Goal: Task Accomplishment & Management: Manage account settings

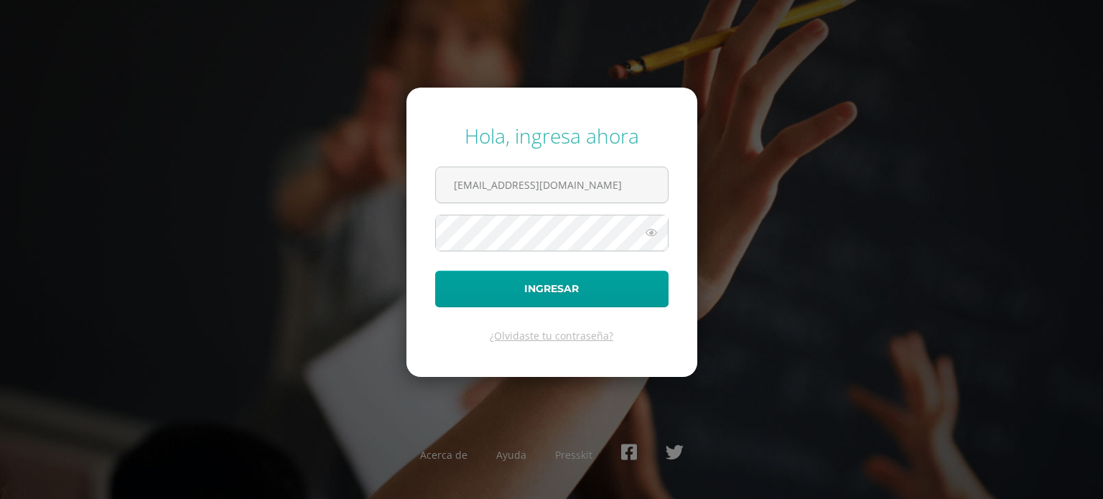
scroll to position [0, 10]
type input "areapedagogica@colegiomontemaria.edu.gt"
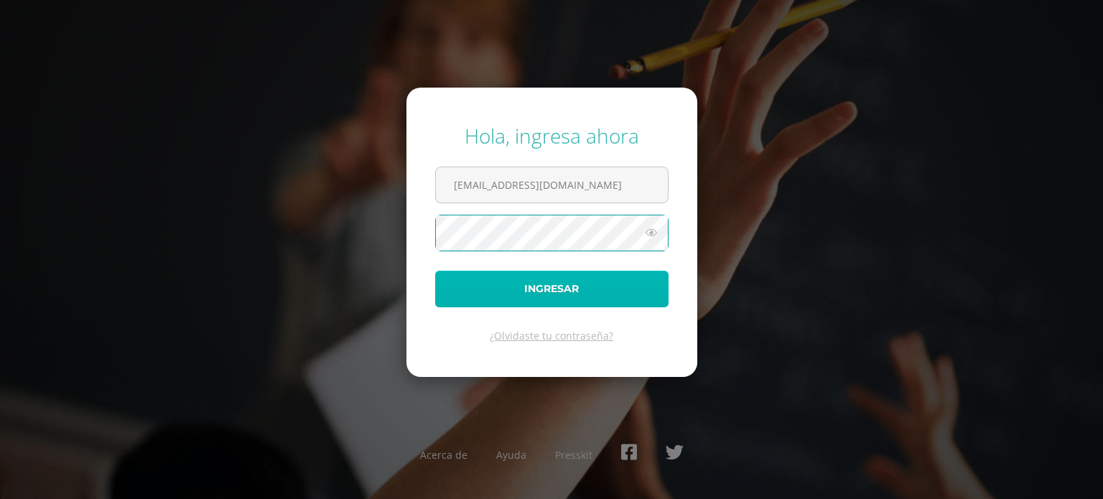
click at [547, 284] on button "Ingresar" at bounding box center [551, 289] width 233 height 37
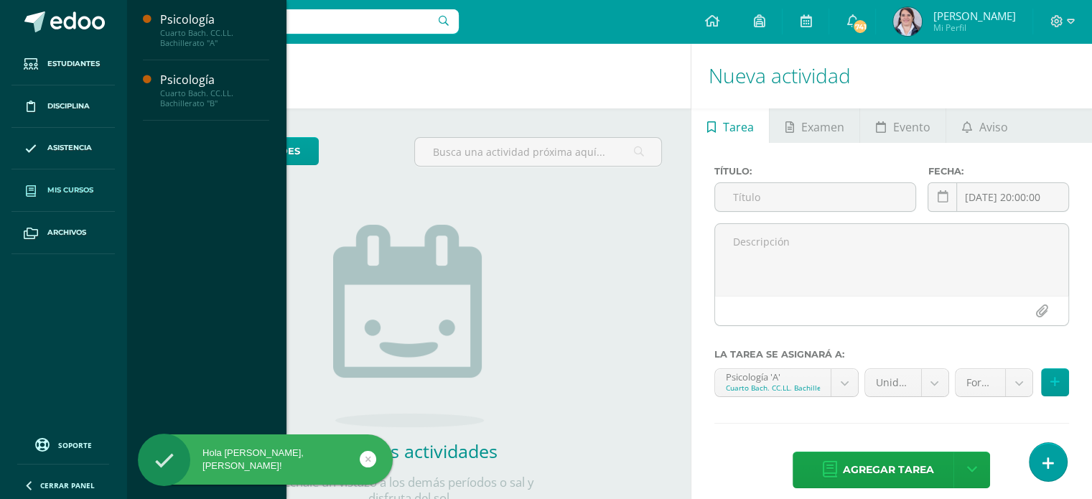
click at [64, 190] on span "Mis cursos" at bounding box center [70, 190] width 46 height 11
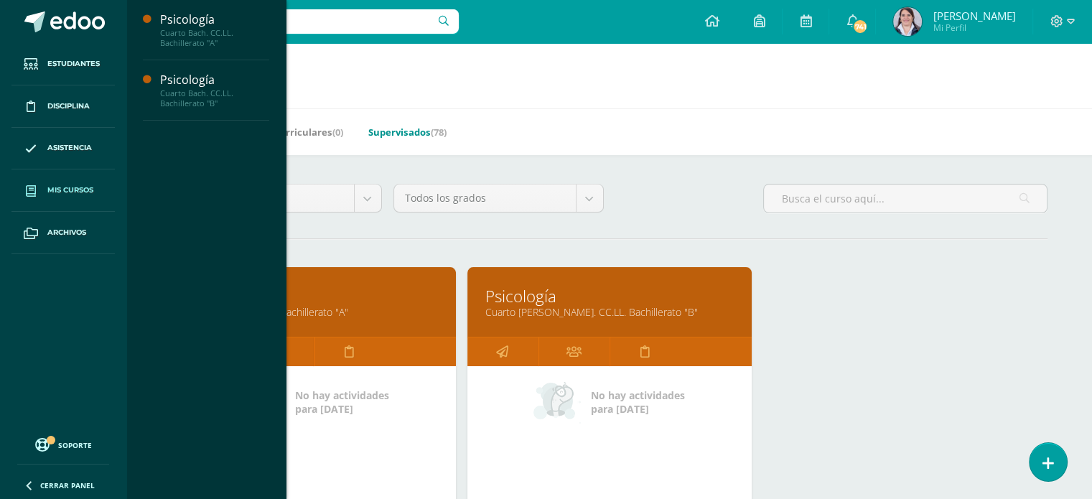
click at [400, 131] on link "Supervisados (78)" at bounding box center [407, 132] width 78 height 23
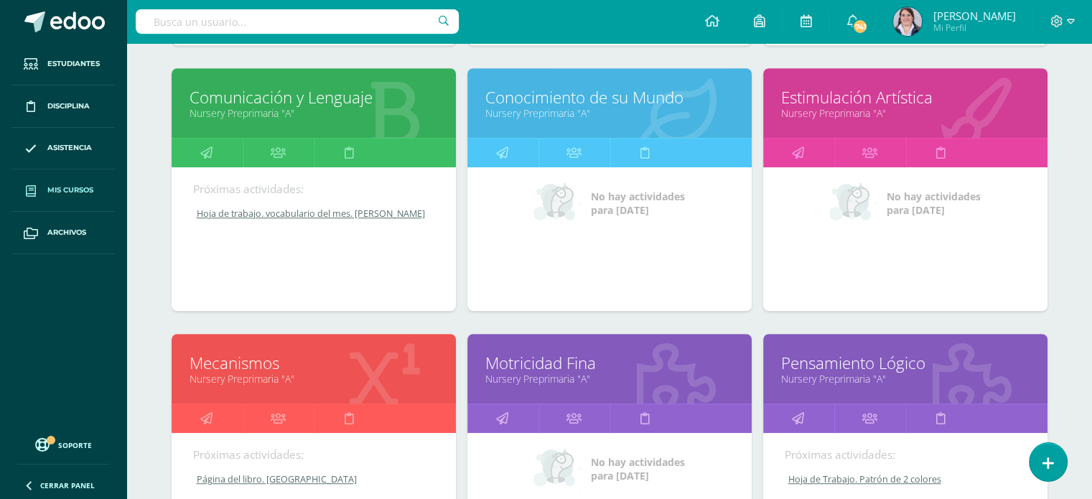
scroll to position [735, 0]
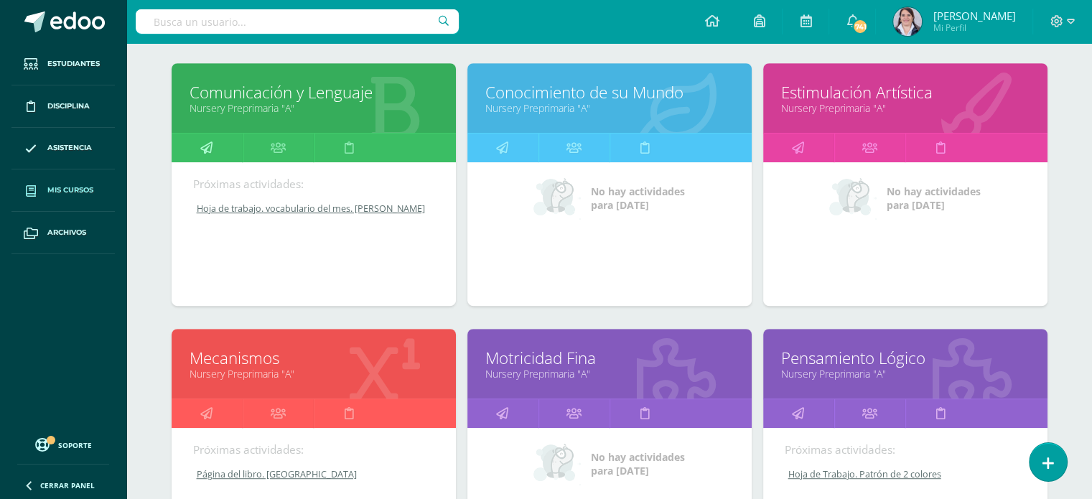
click at [205, 146] on icon at bounding box center [206, 148] width 12 height 28
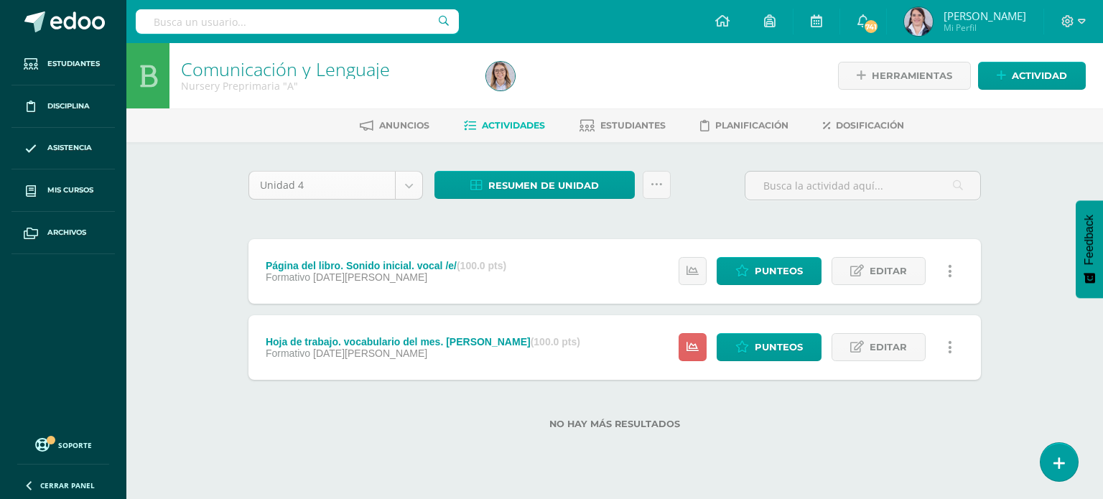
click at [406, 182] on body "Estudiantes Disciplina Asistencia Mis cursos Archivos Soporte Ayuda Reportar un…" at bounding box center [551, 237] width 1103 height 475
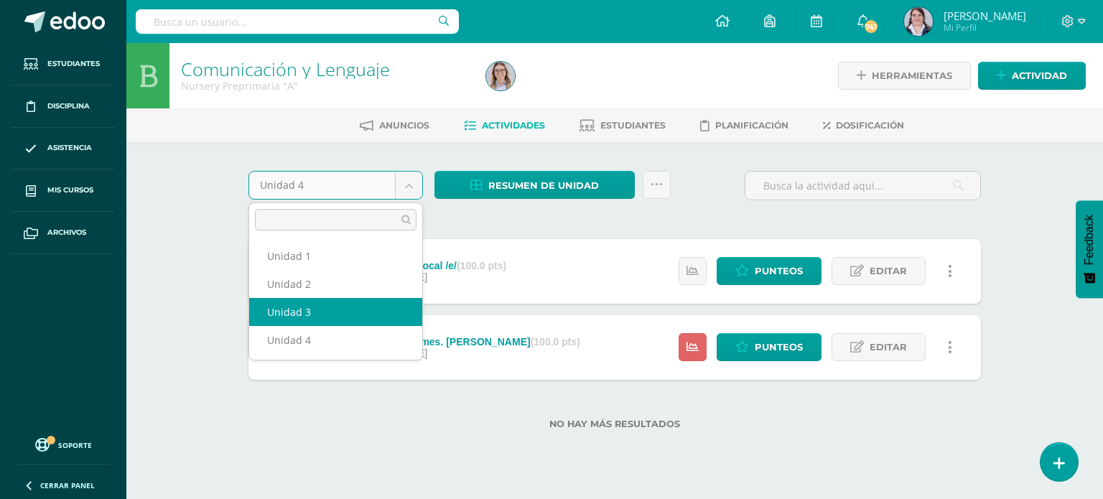
select select "Unidad 3"
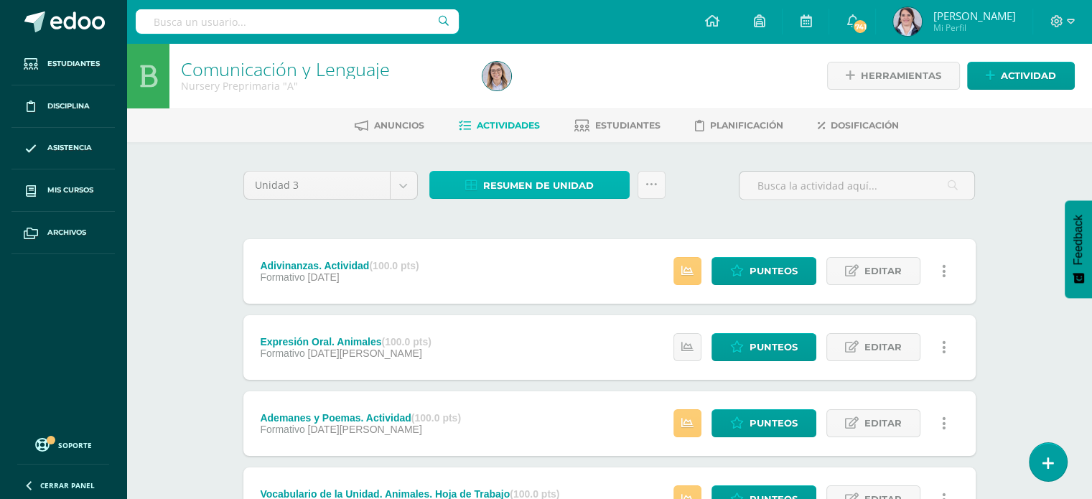
click at [537, 180] on span "Resumen de unidad" at bounding box center [538, 185] width 111 height 27
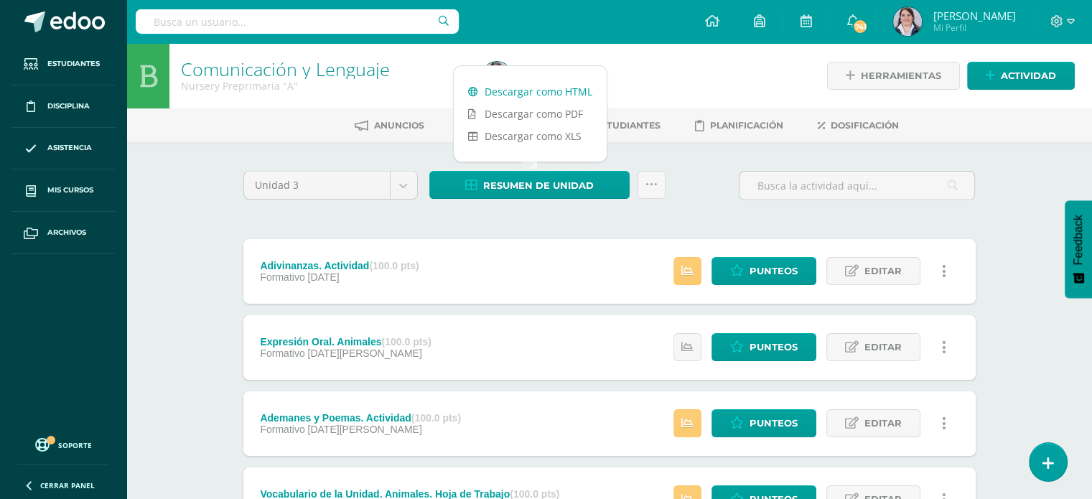
click at [535, 91] on link "Descargar como HTML" at bounding box center [530, 91] width 153 height 22
click at [648, 181] on icon at bounding box center [652, 185] width 12 height 12
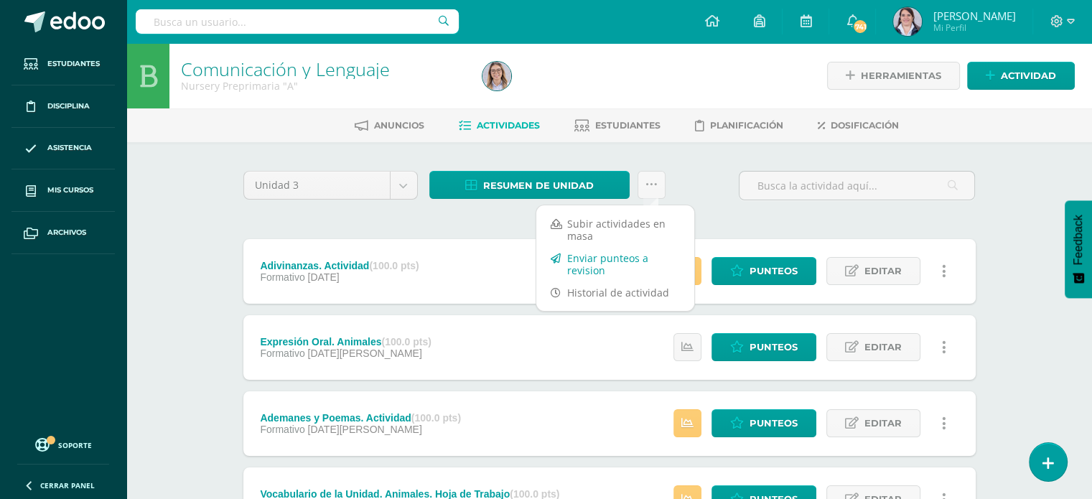
click at [588, 258] on link "Enviar punteos a revision" at bounding box center [615, 264] width 158 height 34
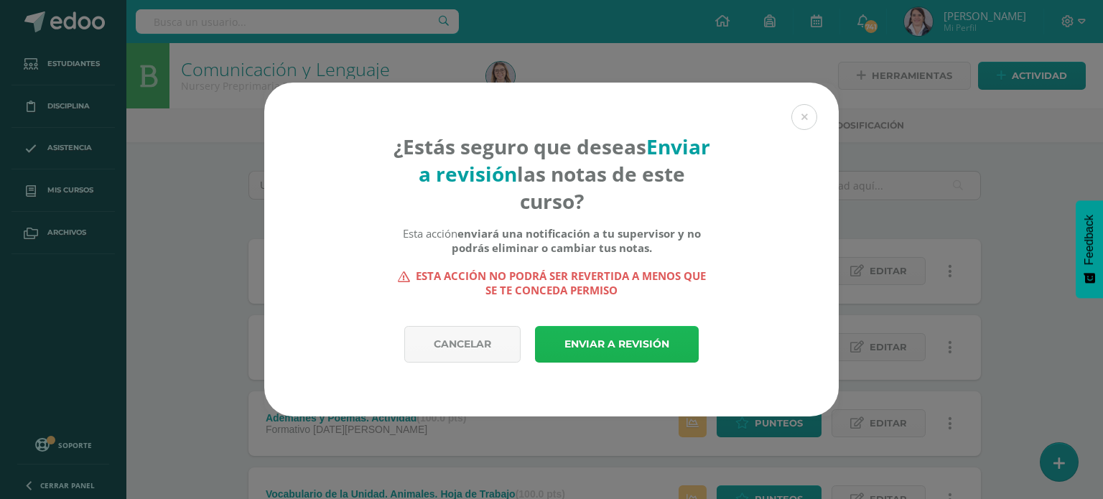
click at [576, 337] on link "Enviar a revisión" at bounding box center [617, 344] width 164 height 37
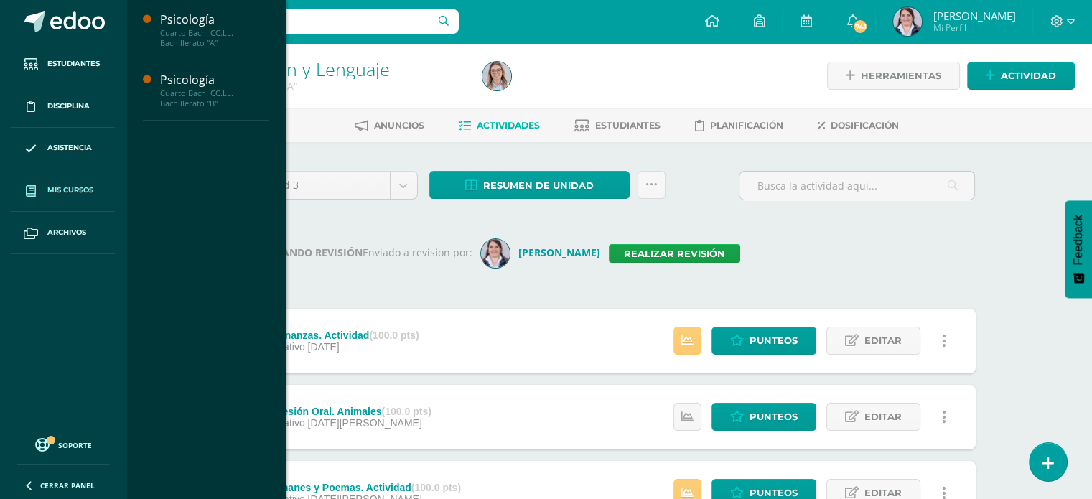
click at [69, 190] on span "Mis cursos" at bounding box center [70, 190] width 46 height 11
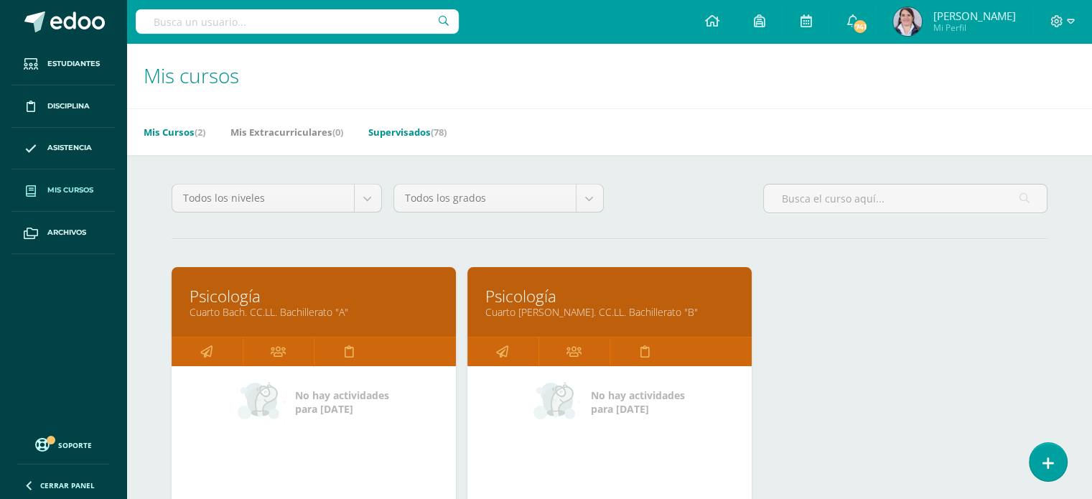
click at [393, 129] on link "Supervisados (78)" at bounding box center [407, 132] width 78 height 23
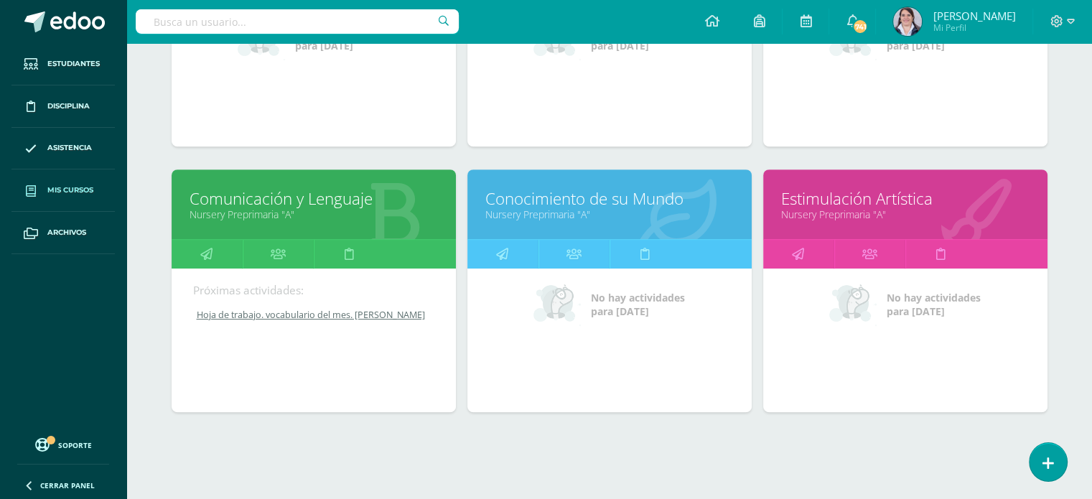
scroll to position [635, 0]
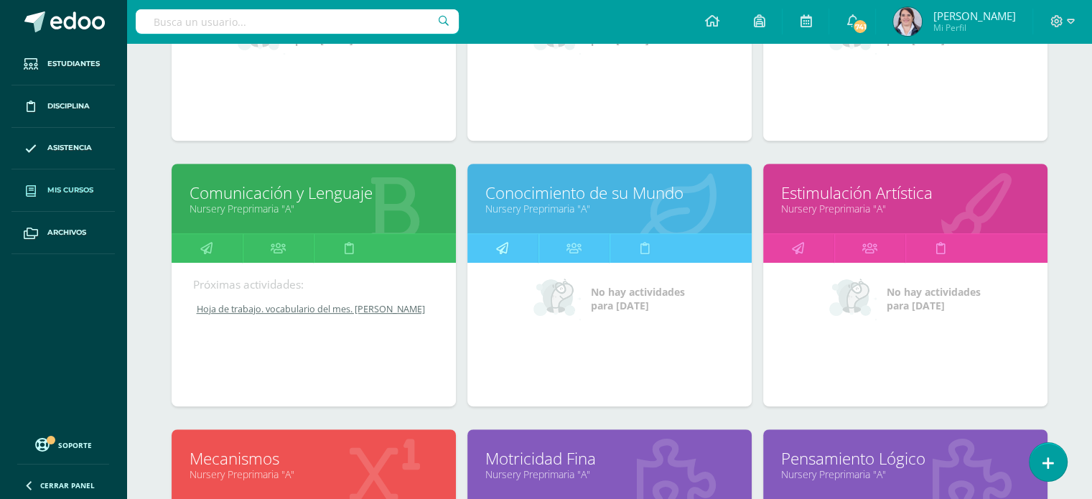
click at [501, 246] on icon at bounding box center [502, 248] width 12 height 28
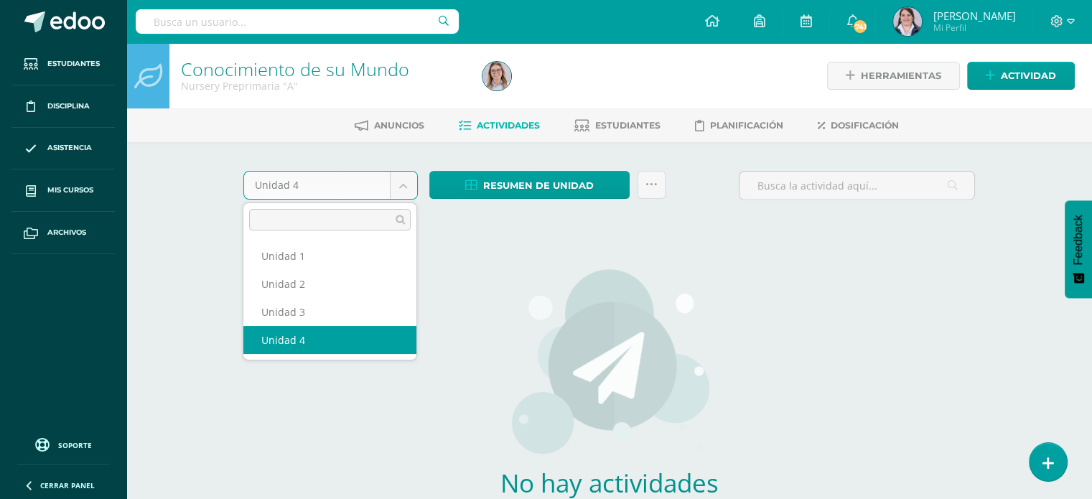
drag, startPoint x: 403, startPoint y: 186, endPoint x: 404, endPoint y: 195, distance: 9.4
click at [403, 186] on body "Estudiantes Disciplina Asistencia Mis cursos Archivos Soporte Ayuda Reportar un…" at bounding box center [546, 308] width 1092 height 617
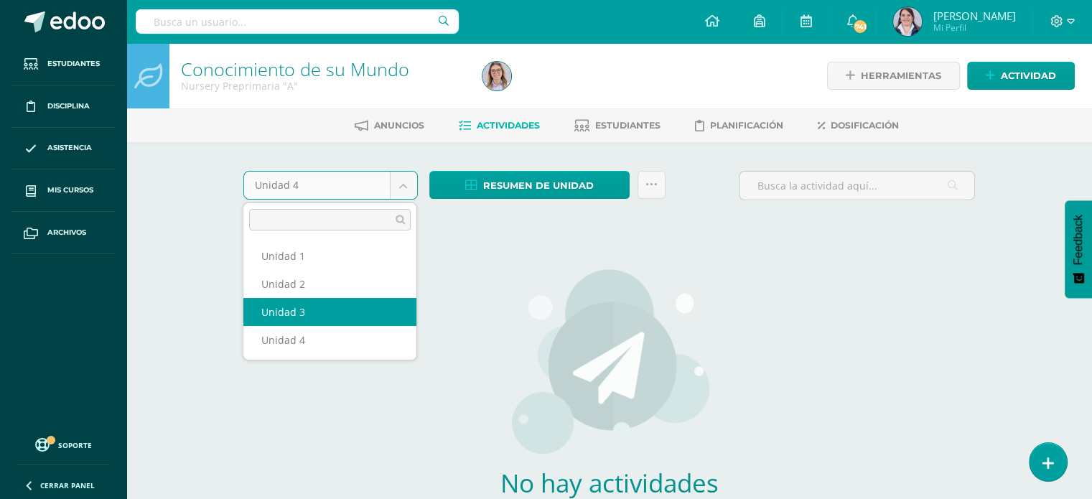
select select "Unidad 3"
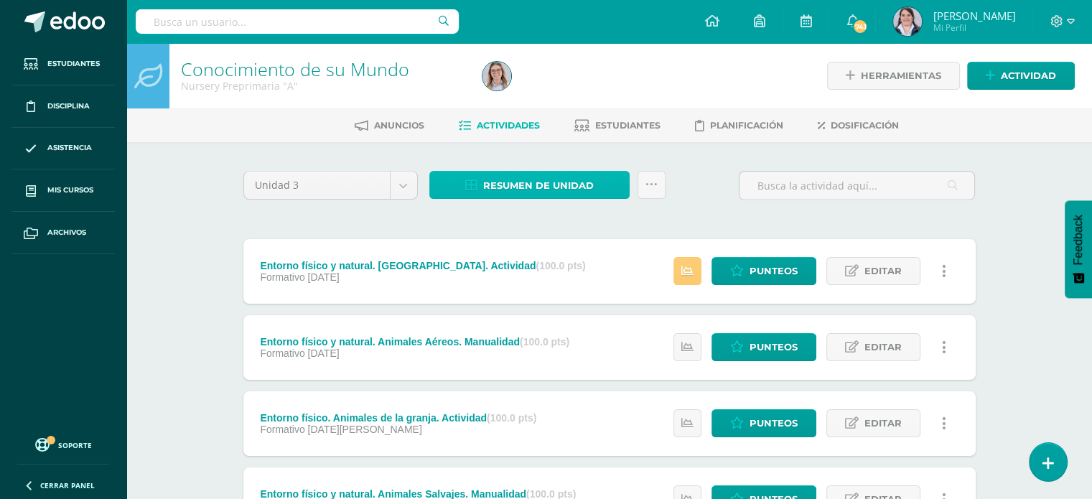
click at [546, 187] on span "Resumen de unidad" at bounding box center [538, 185] width 111 height 27
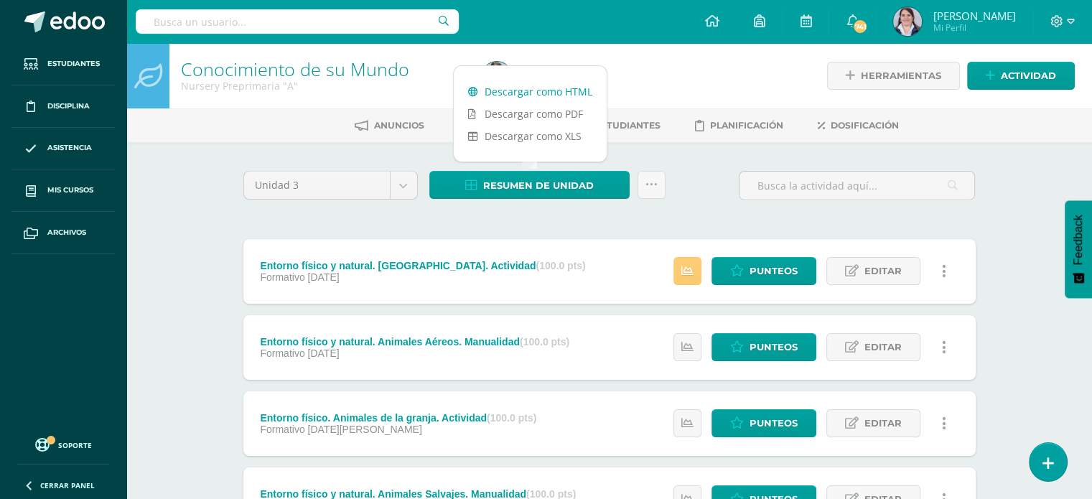
click at [536, 93] on link "Descargar como HTML" at bounding box center [530, 91] width 153 height 22
click at [873, 349] on span "Editar" at bounding box center [883, 347] width 37 height 27
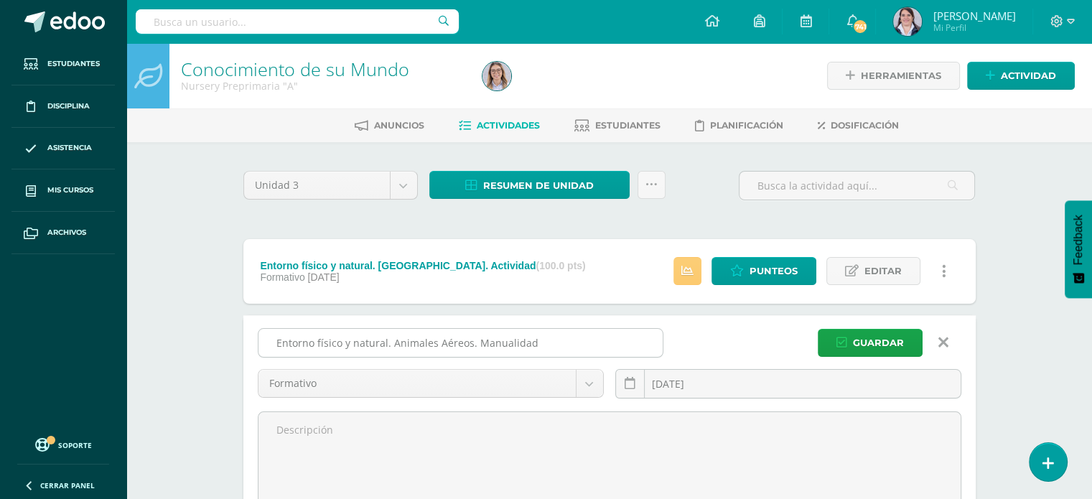
drag, startPoint x: 465, startPoint y: 342, endPoint x: 474, endPoint y: 350, distance: 11.7
click at [465, 342] on input "Entorno físico y natural. Animales Aéreos. Manualidad" at bounding box center [460, 343] width 404 height 28
type input "Entorno físico y natural. Aves. Manualidad"
click at [880, 340] on span "Guardar" at bounding box center [878, 343] width 51 height 27
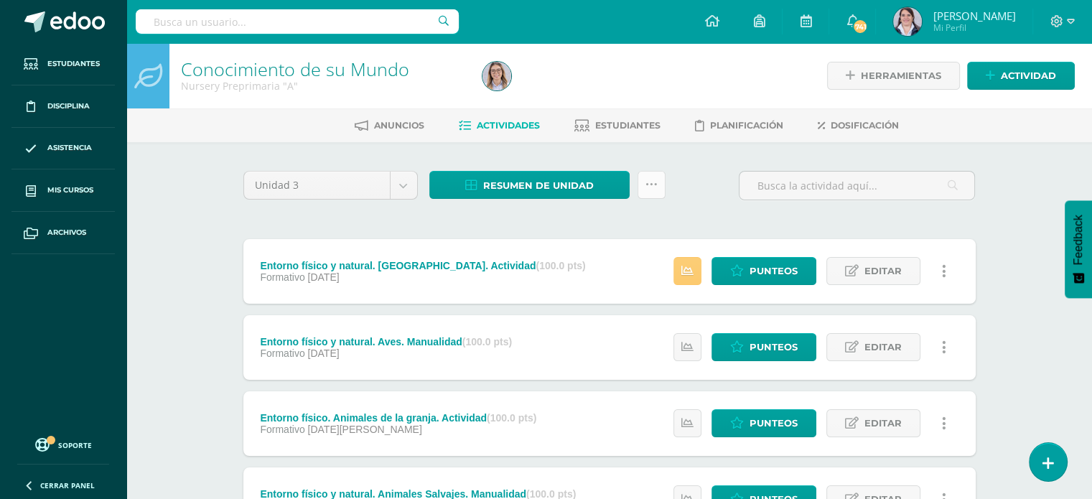
click at [653, 180] on icon at bounding box center [652, 185] width 12 height 12
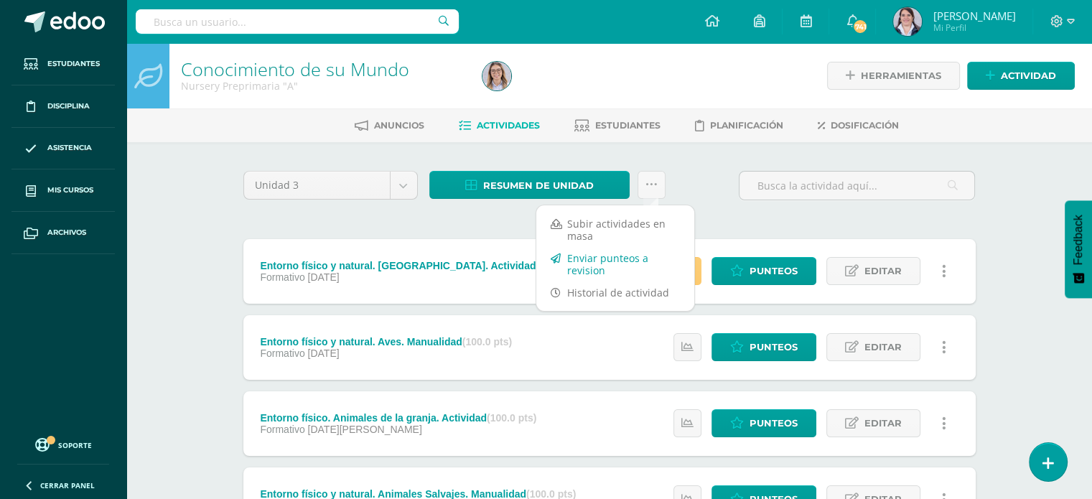
click at [595, 263] on link "Enviar punteos a revision" at bounding box center [615, 264] width 158 height 34
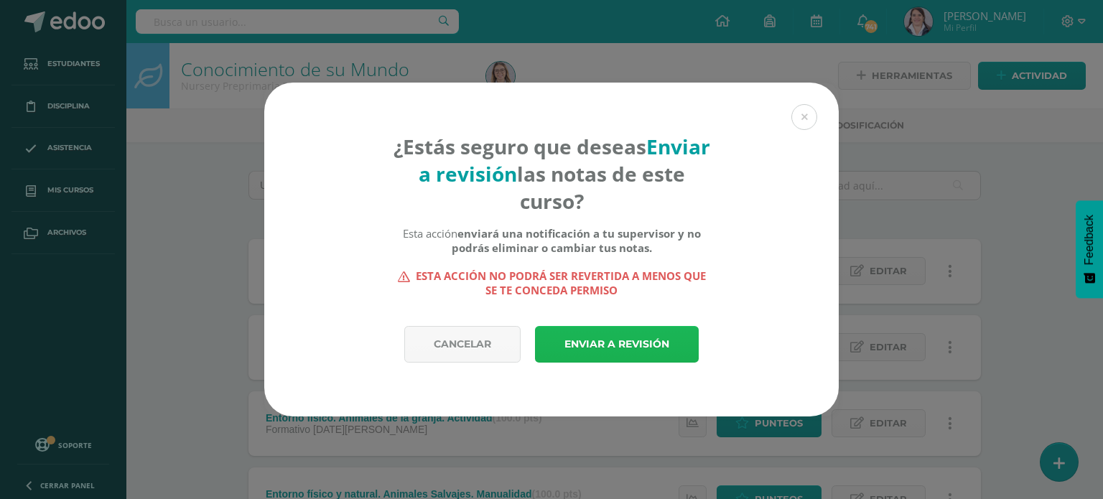
click at [598, 342] on link "Enviar a revisión" at bounding box center [617, 344] width 164 height 37
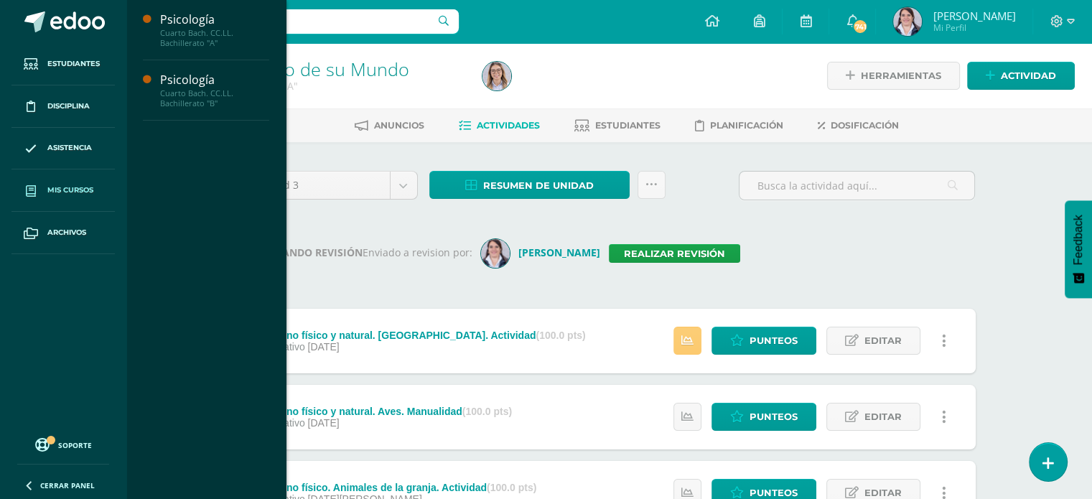
click at [55, 190] on span "Mis cursos" at bounding box center [70, 190] width 46 height 11
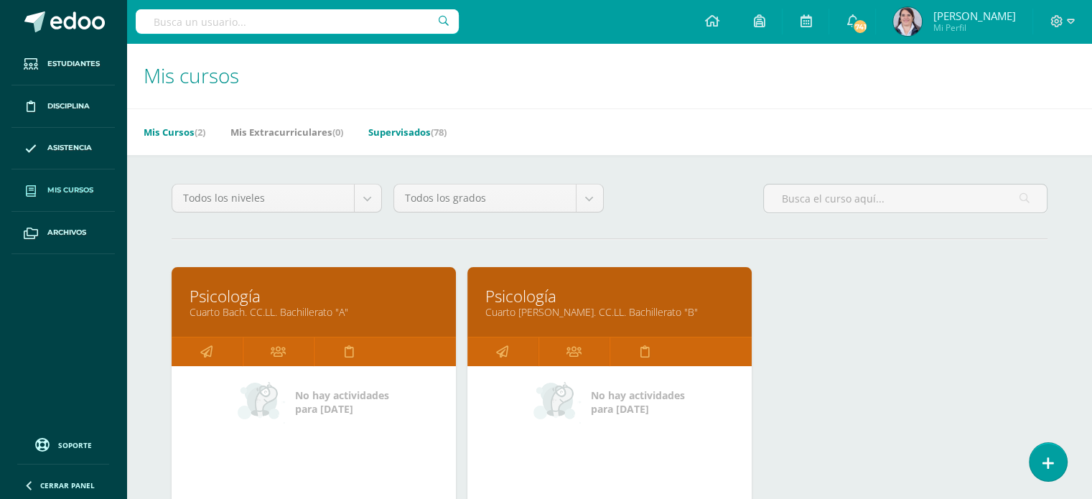
click at [390, 132] on link "Supervisados (78)" at bounding box center [407, 132] width 78 height 23
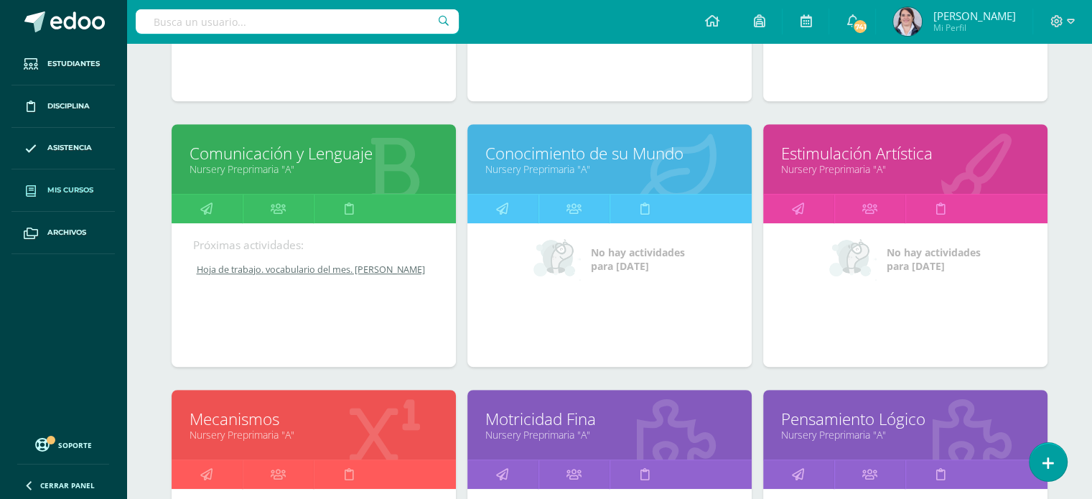
scroll to position [745, 0]
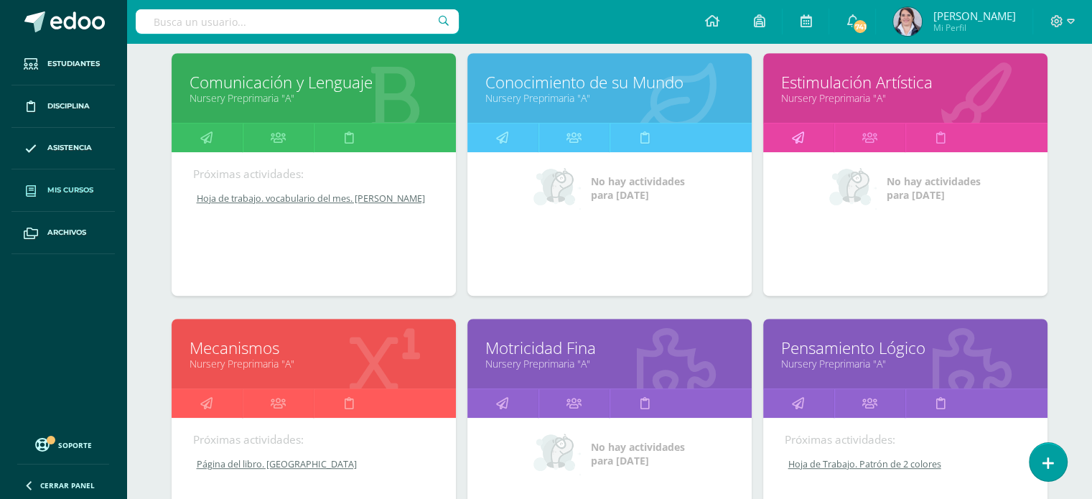
click at [793, 138] on icon at bounding box center [798, 138] width 12 height 28
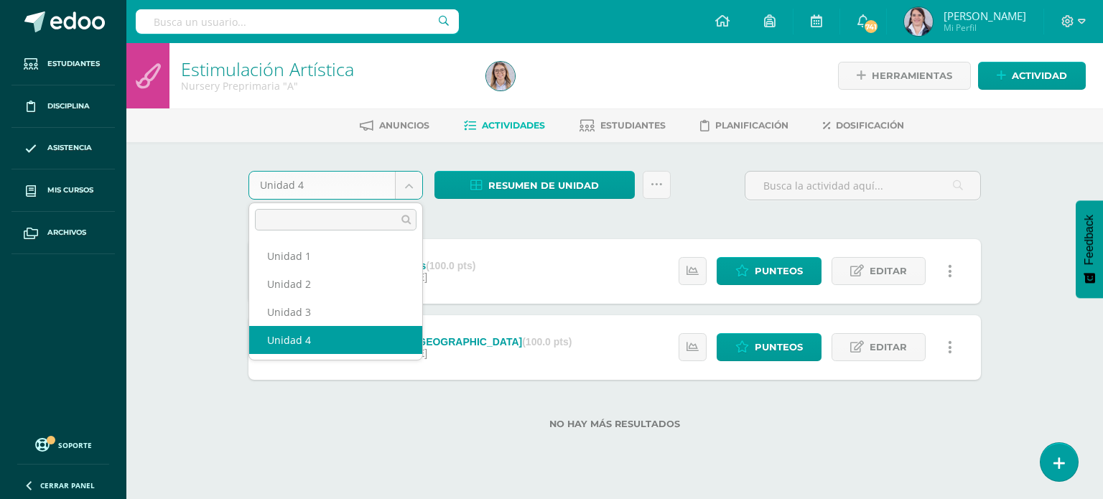
click at [408, 183] on body "Estudiantes Disciplina Asistencia Mis cursos Archivos Soporte Ayuda Reportar un…" at bounding box center [551, 237] width 1103 height 475
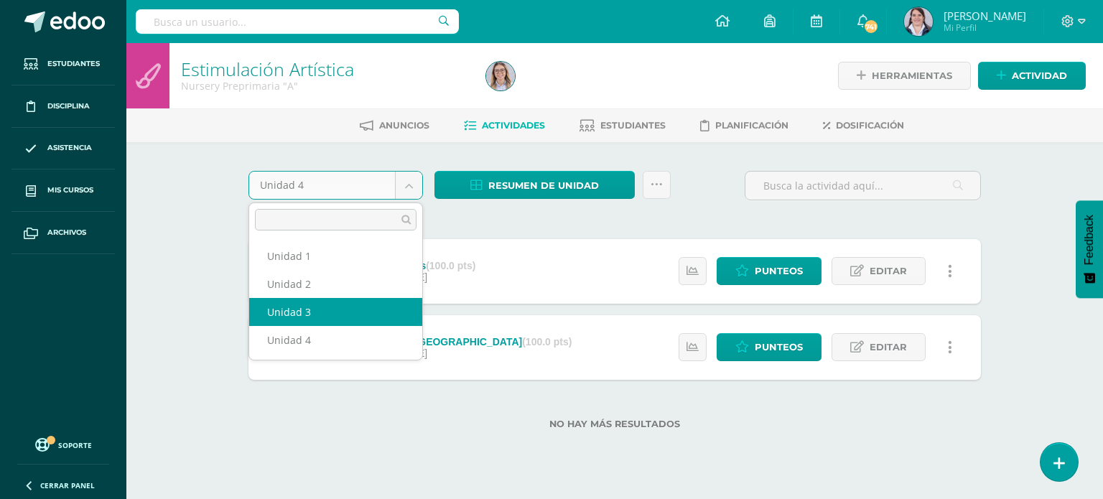
select select "Unidad 3"
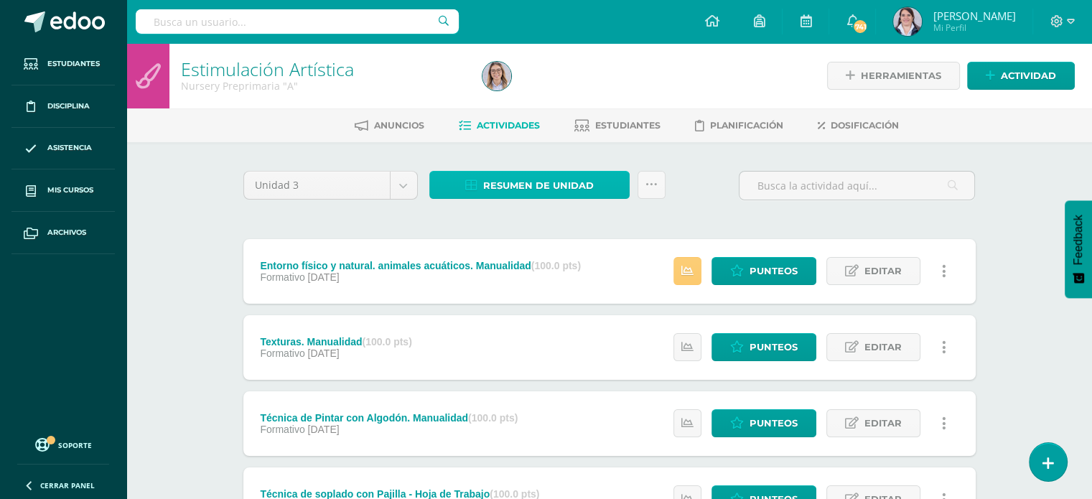
click at [546, 179] on span "Resumen de unidad" at bounding box center [538, 185] width 111 height 27
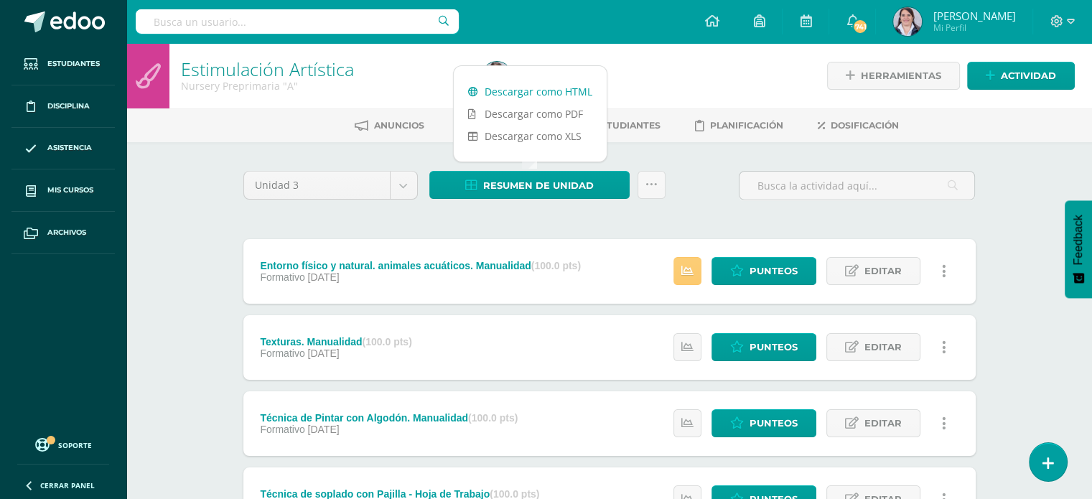
click at [503, 90] on link "Descargar como HTML" at bounding box center [530, 91] width 153 height 22
click at [652, 180] on icon at bounding box center [652, 185] width 12 height 12
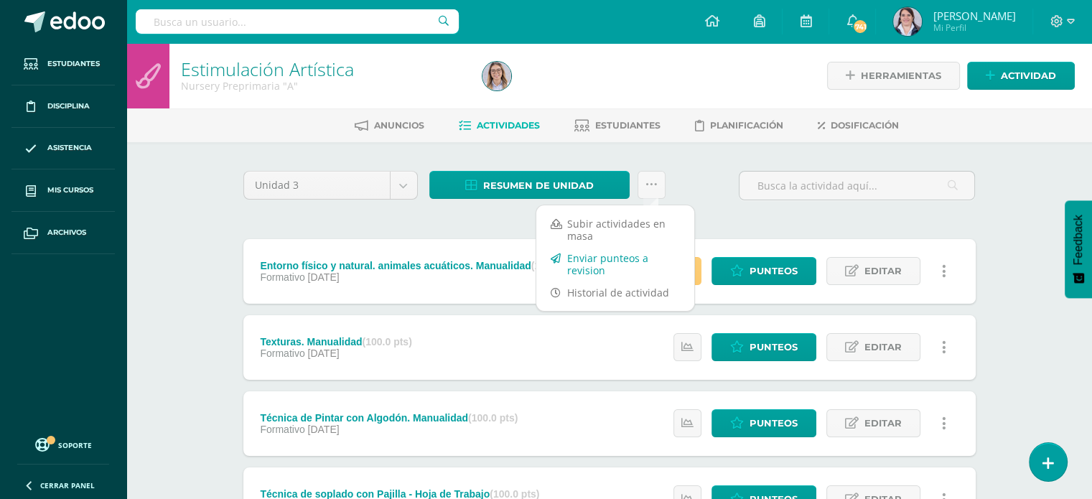
click at [584, 258] on link "Enviar punteos a revision" at bounding box center [615, 264] width 158 height 34
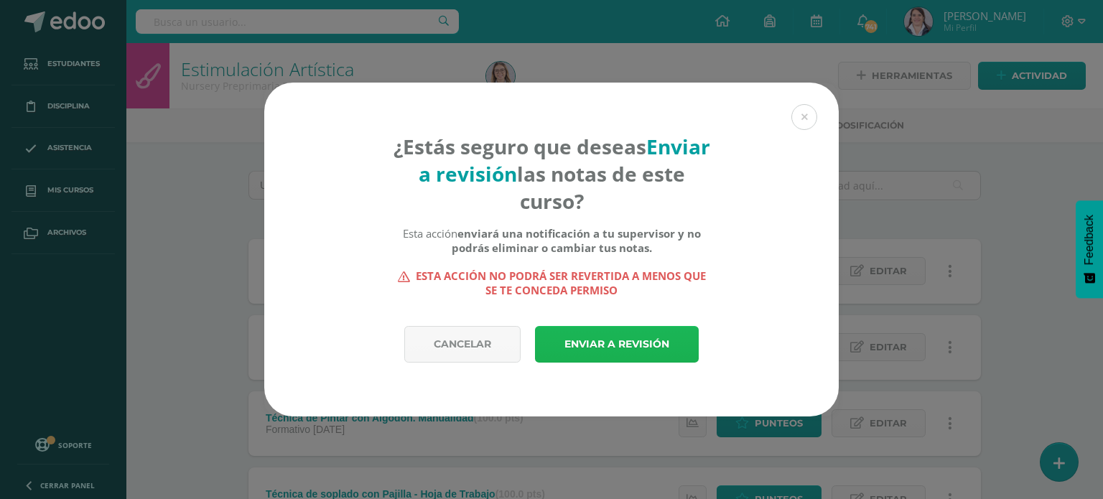
click at [606, 349] on link "Enviar a revisión" at bounding box center [617, 344] width 164 height 37
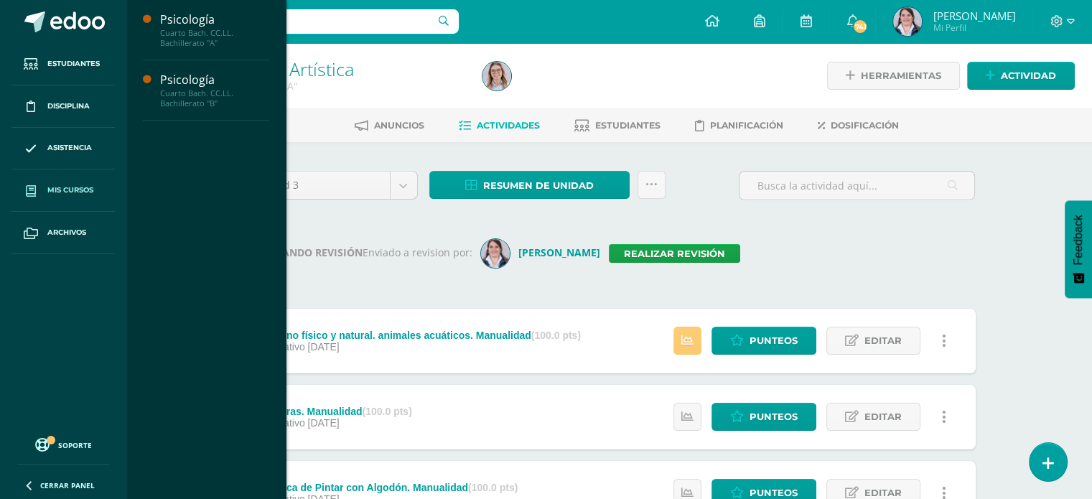
click at [66, 185] on span "Mis cursos" at bounding box center [70, 190] width 46 height 11
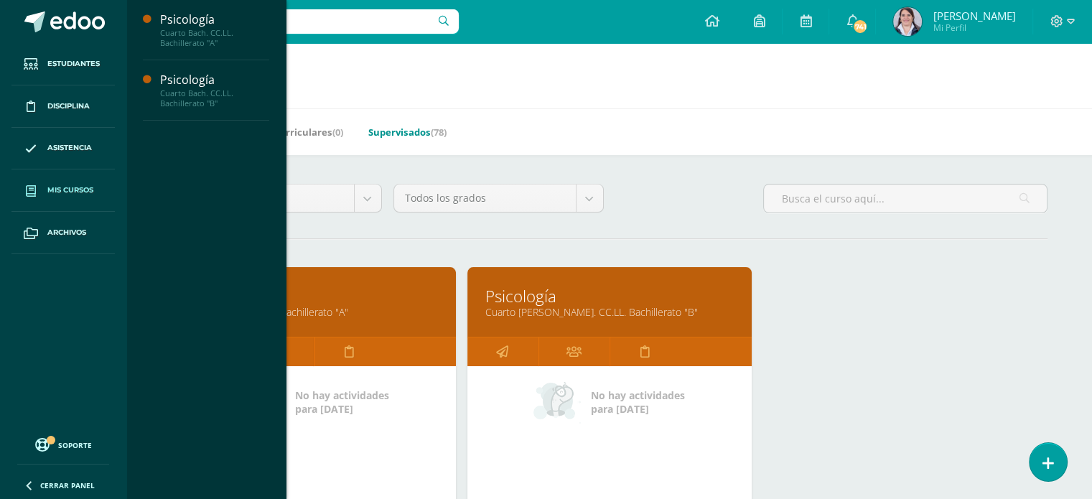
click at [408, 134] on link "Supervisados (78)" at bounding box center [407, 132] width 78 height 23
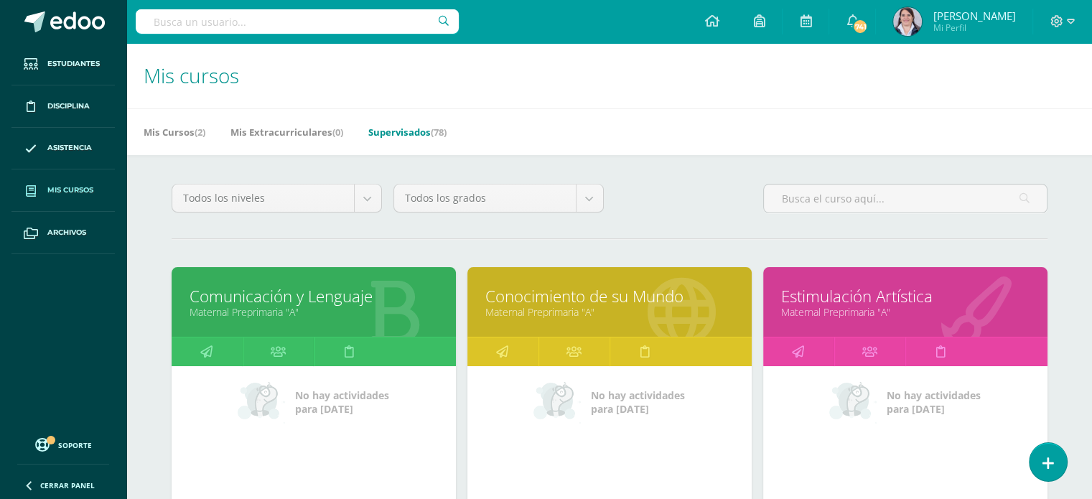
click at [1091, 146] on div "Mis Cursos (2) Mis Extracurriculares (0) Supervisados (78)" at bounding box center [626, 131] width 1000 height 47
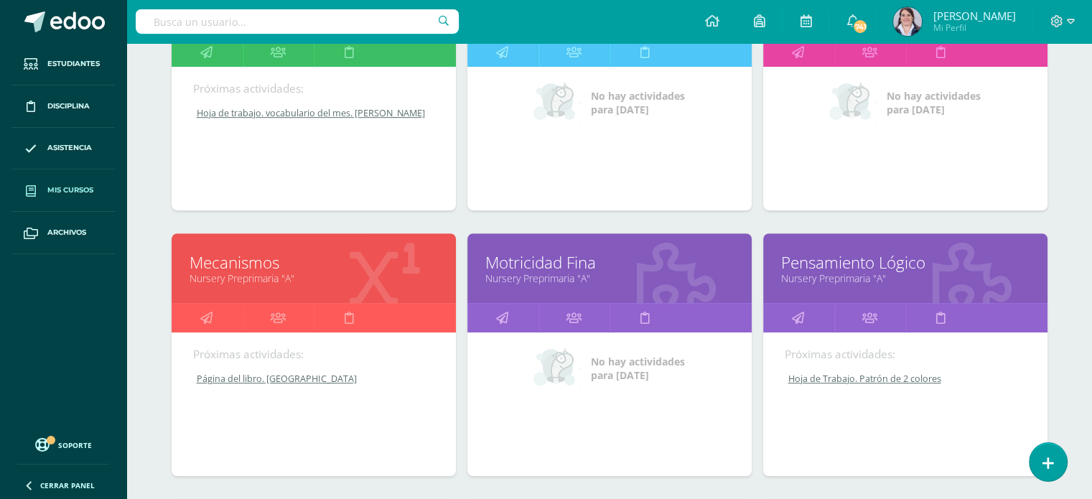
scroll to position [938, 0]
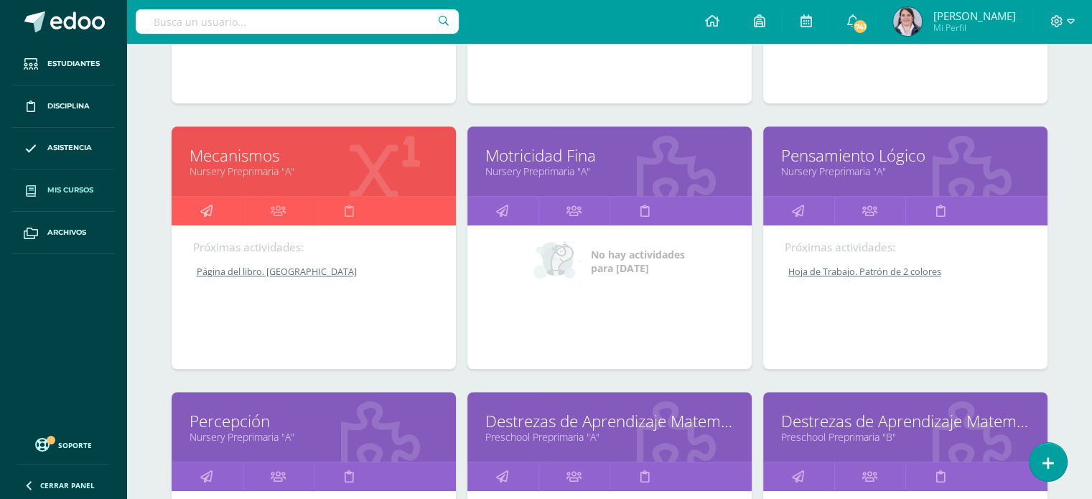
click at [205, 205] on icon at bounding box center [206, 211] width 12 height 28
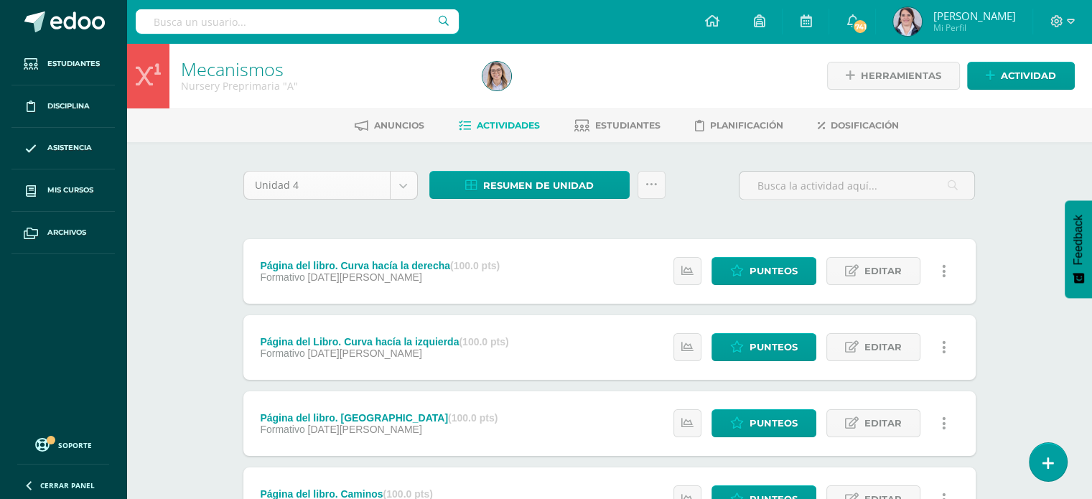
click at [404, 183] on body "Estudiantes Disciplina Asistencia Mis cursos Archivos Soporte Ayuda Reportar un…" at bounding box center [546, 314] width 1092 height 628
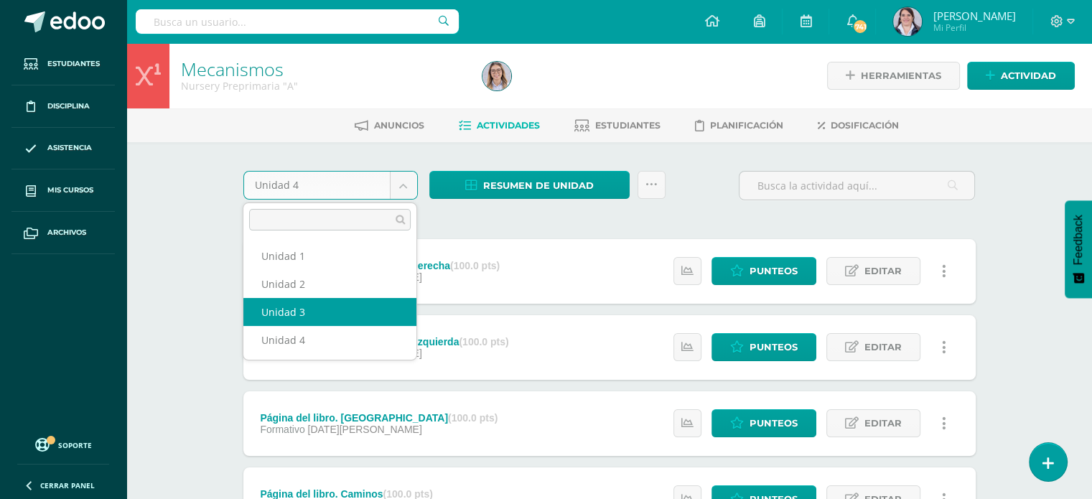
select select "Unidad 3"
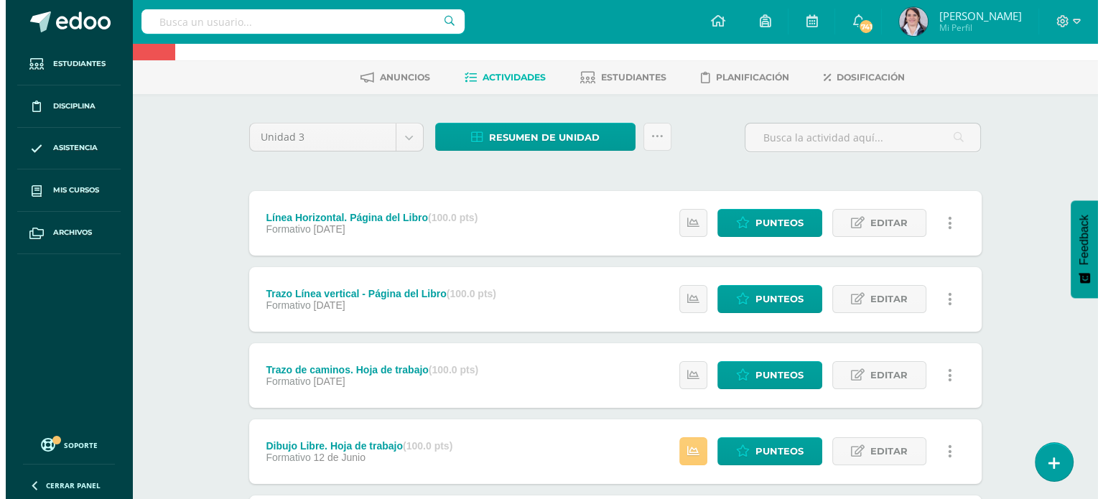
scroll to position [38, 0]
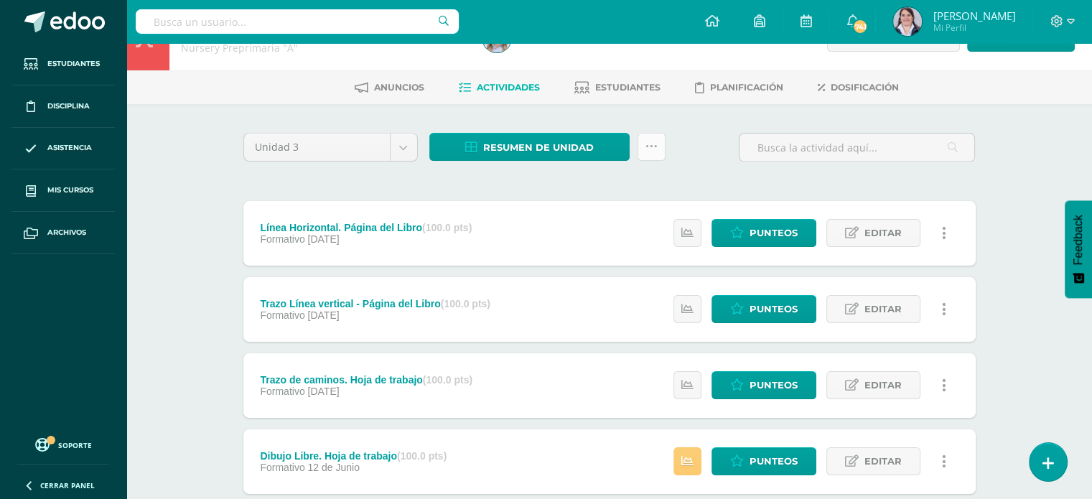
click at [655, 146] on icon at bounding box center [652, 147] width 12 height 12
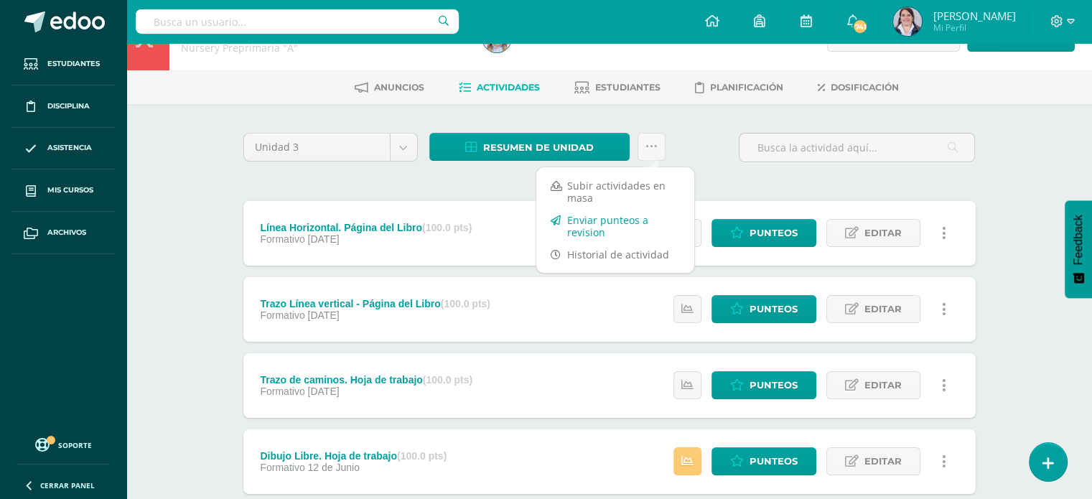
click at [592, 228] on link "Enviar punteos a revision" at bounding box center [615, 226] width 158 height 34
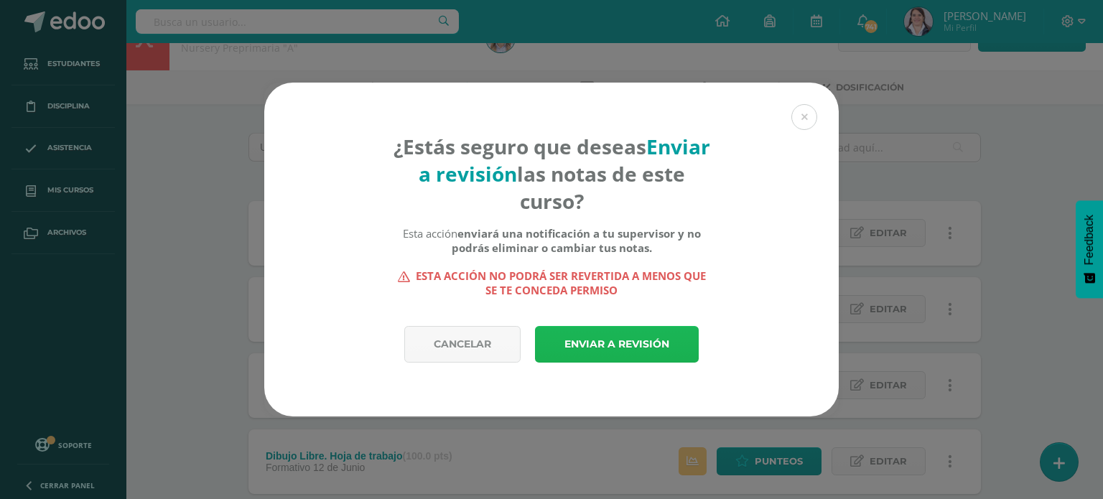
click at [603, 344] on link "Enviar a revisión" at bounding box center [617, 344] width 164 height 37
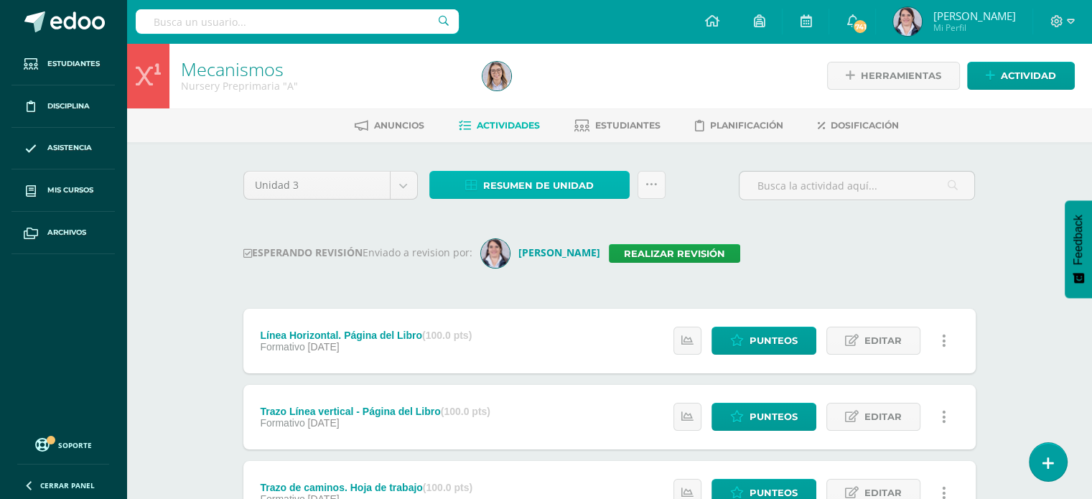
click at [548, 180] on span "Resumen de unidad" at bounding box center [538, 185] width 111 height 27
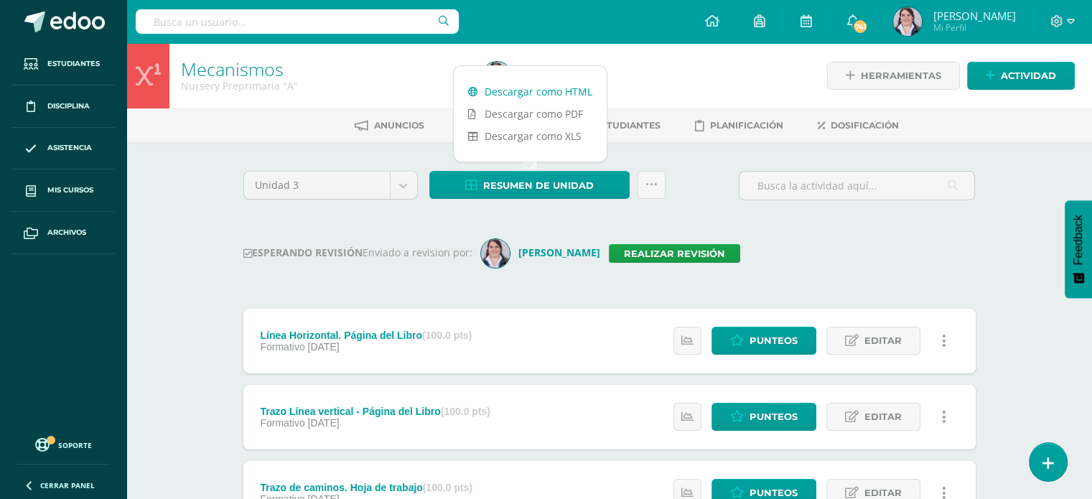
click at [539, 87] on link "Descargar como HTML" at bounding box center [530, 91] width 153 height 22
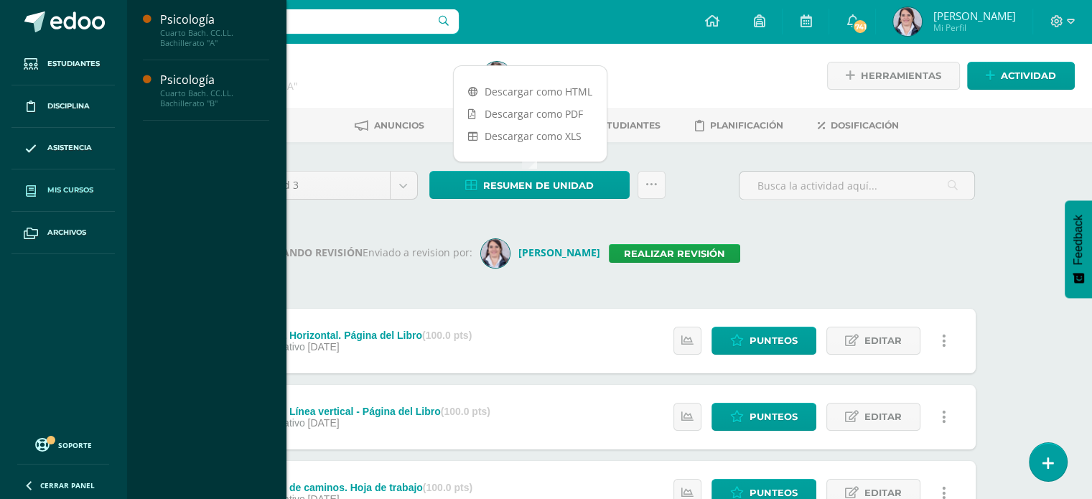
click at [60, 188] on span "Mis cursos" at bounding box center [70, 190] width 46 height 11
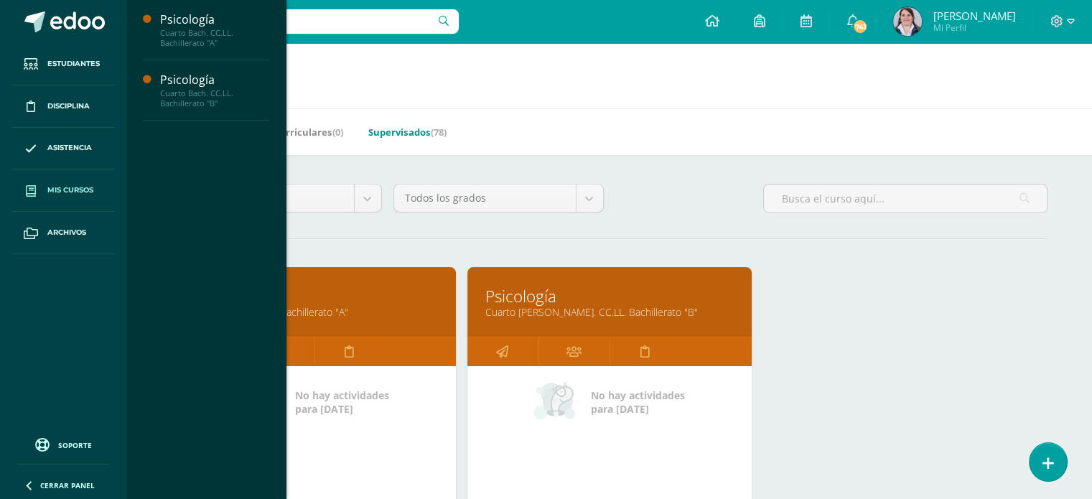
click at [401, 134] on link "Supervisados (78)" at bounding box center [407, 132] width 78 height 23
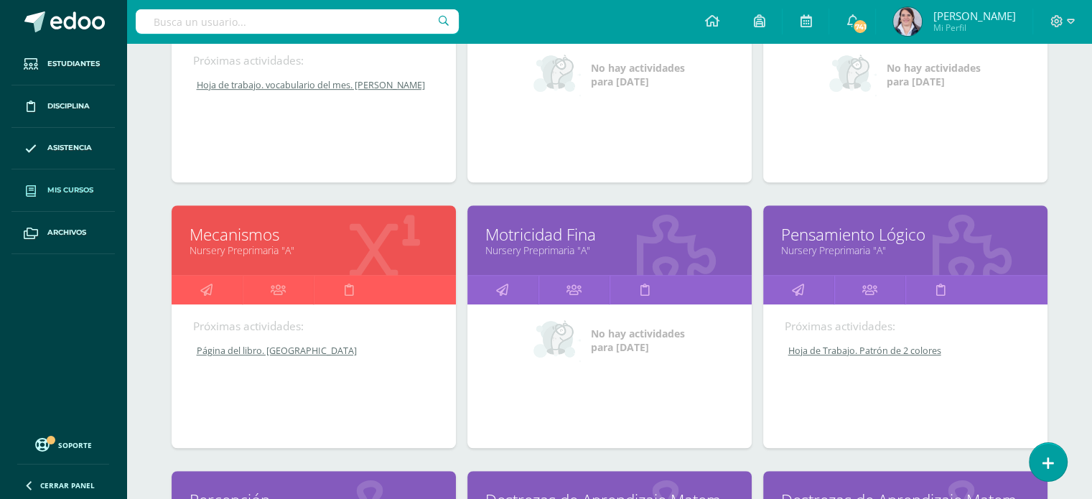
scroll to position [929, 0]
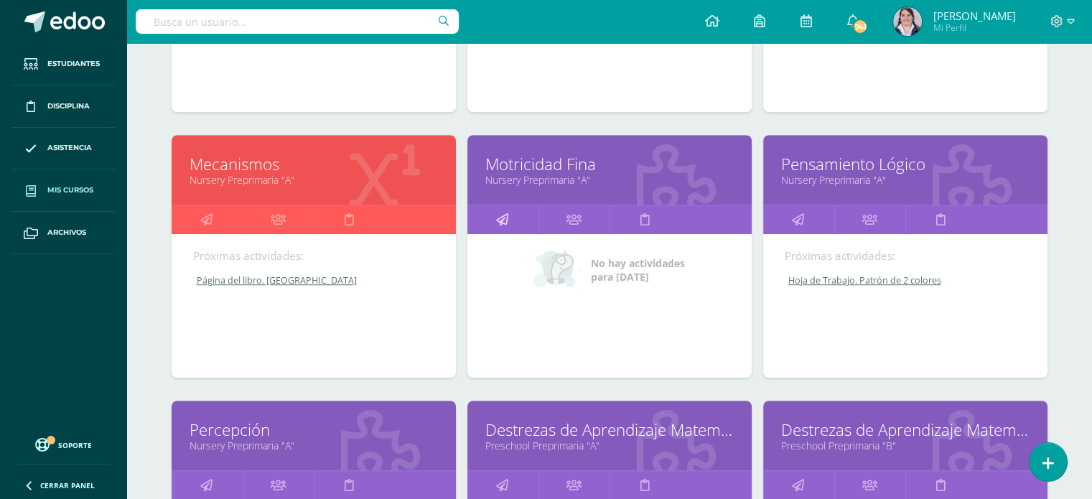
click at [498, 218] on icon at bounding box center [502, 219] width 12 height 28
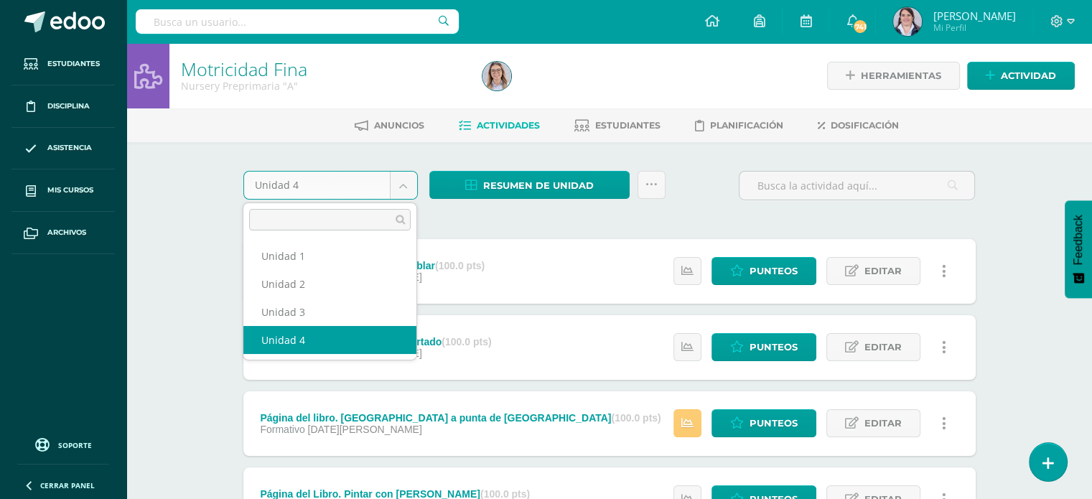
click at [405, 182] on body "Estudiantes Disciplina Asistencia Mis cursos Archivos Soporte Ayuda Reportar un…" at bounding box center [546, 314] width 1092 height 628
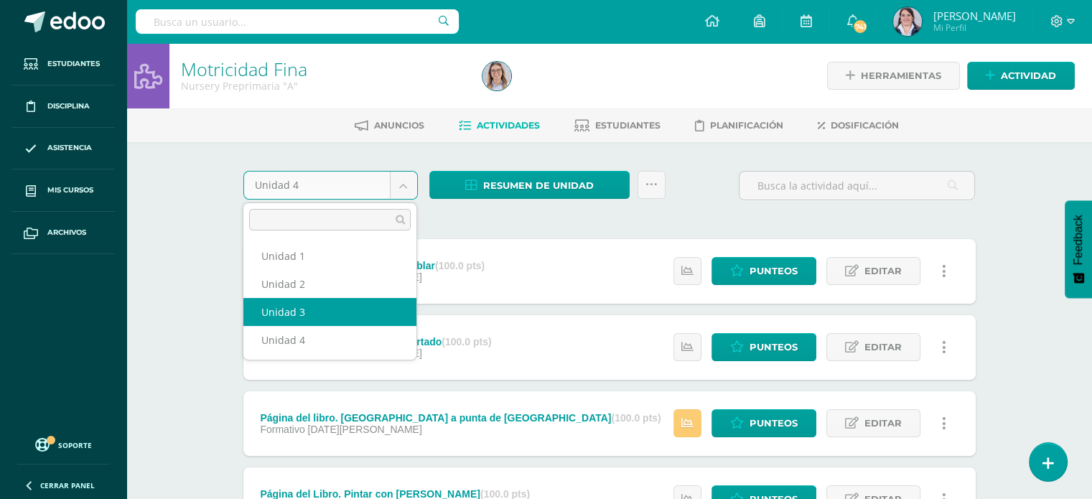
select select "Unidad 3"
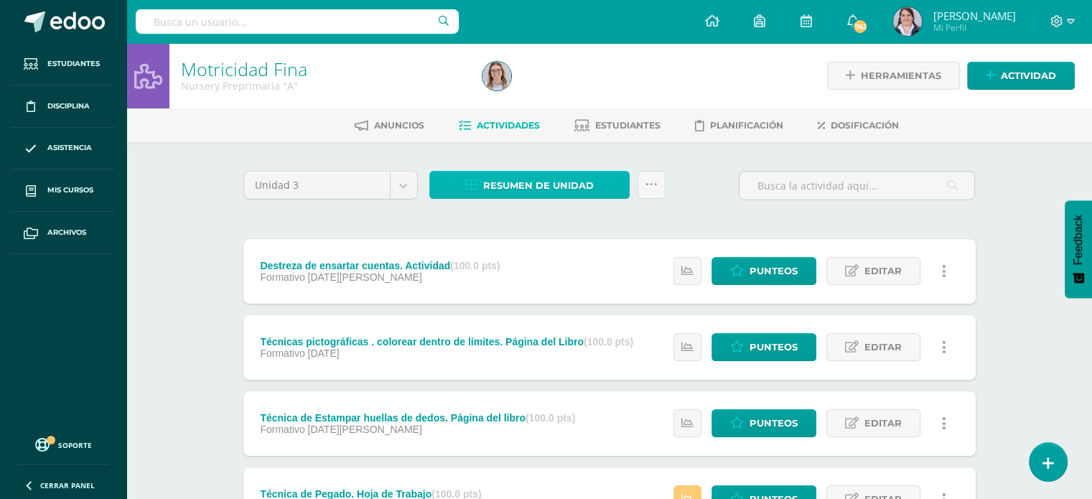
click at [520, 188] on span "Resumen de unidad" at bounding box center [538, 185] width 111 height 27
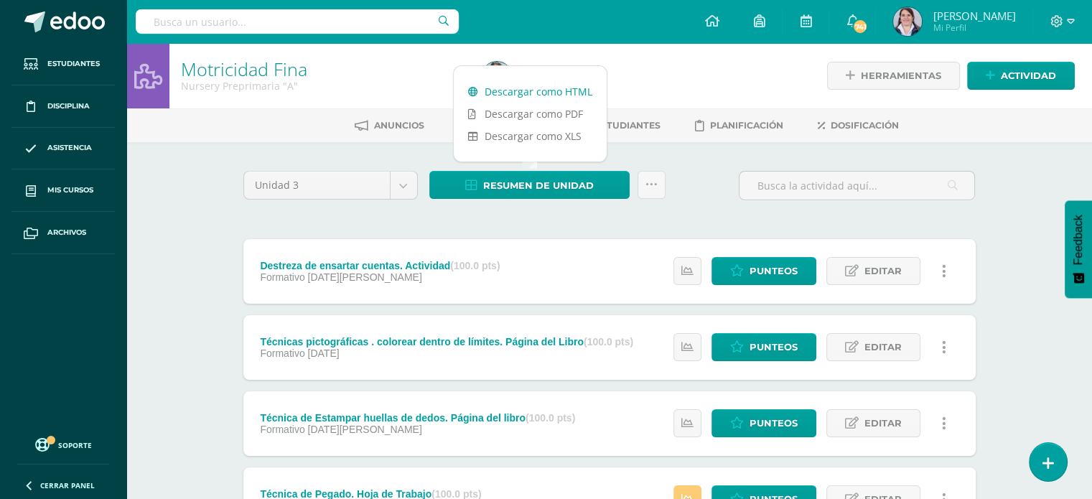
click at [544, 90] on link "Descargar como HTML" at bounding box center [530, 91] width 153 height 22
click at [651, 184] on icon at bounding box center [652, 185] width 12 height 12
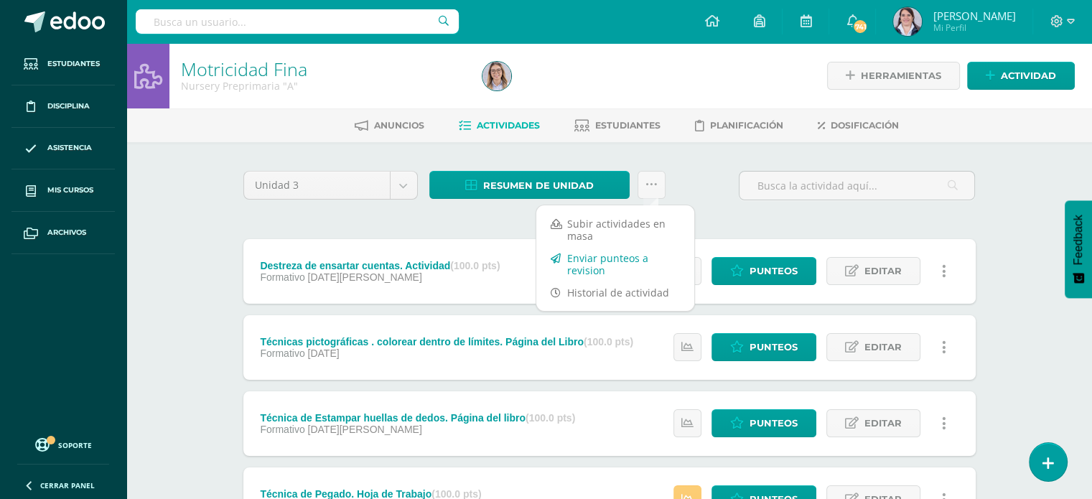
click at [592, 264] on link "Enviar punteos a revision" at bounding box center [615, 264] width 158 height 34
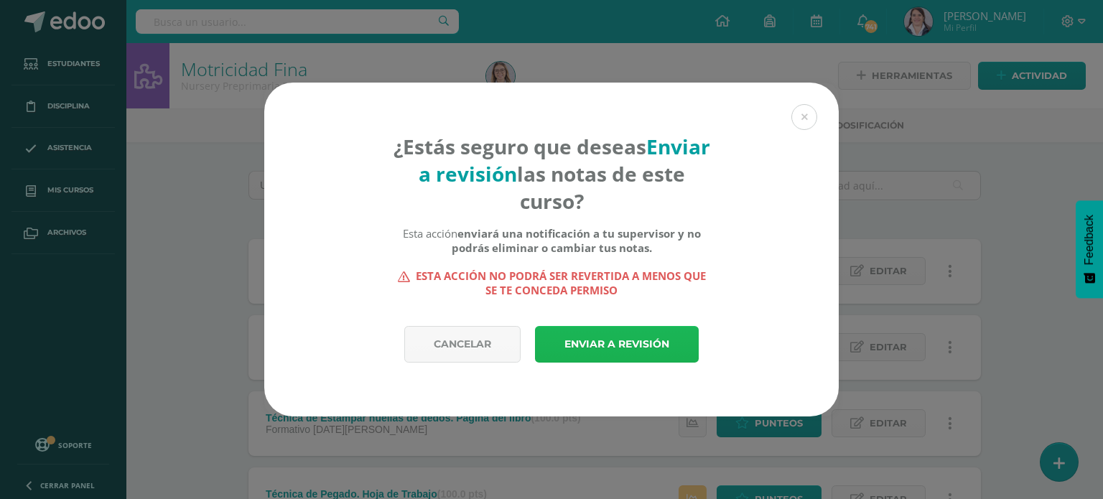
click at [620, 336] on link "Enviar a revisión" at bounding box center [617, 344] width 164 height 37
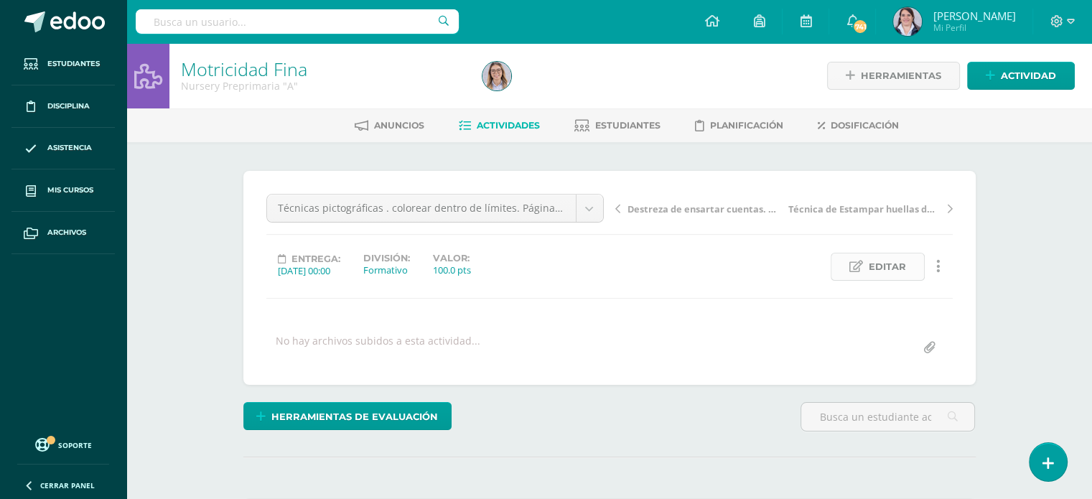
click at [862, 267] on icon at bounding box center [856, 267] width 14 height 12
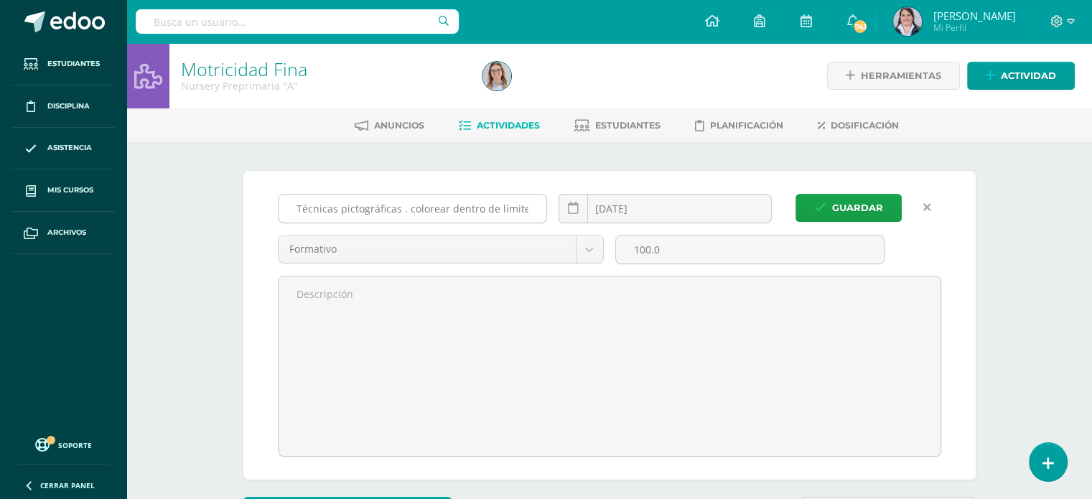
click at [400, 206] on input "Técnicas pictográficas . colorear dentro de límites. Página del Libro" at bounding box center [413, 209] width 269 height 28
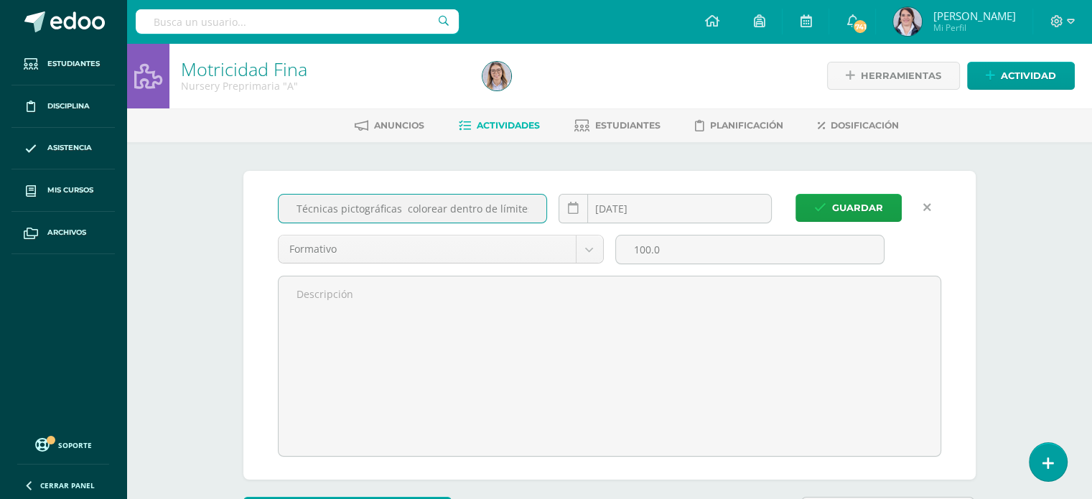
scroll to position [1, 0]
type input "Técnicas pictográficas: colorear dentro de límites. Página del Libro"
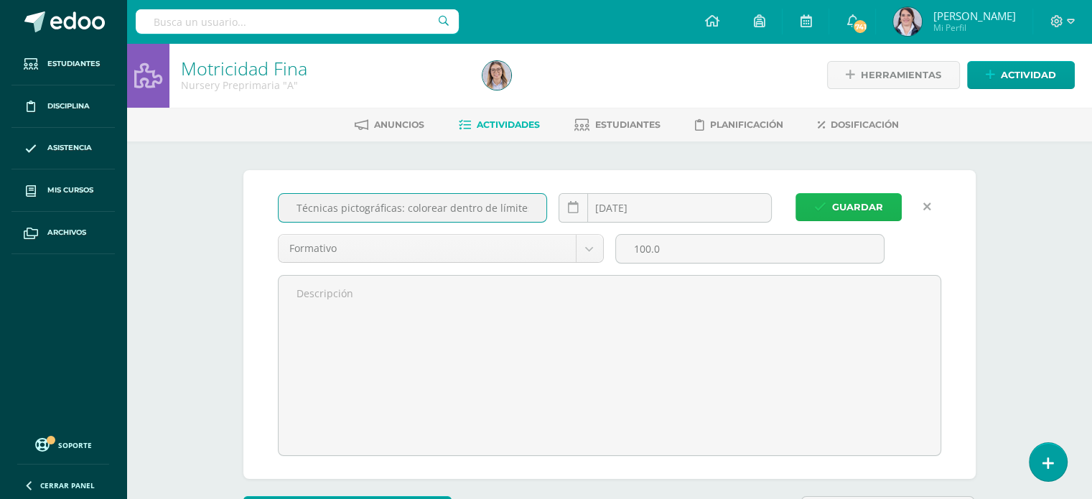
click at [831, 209] on button "Guardar" at bounding box center [849, 207] width 106 height 28
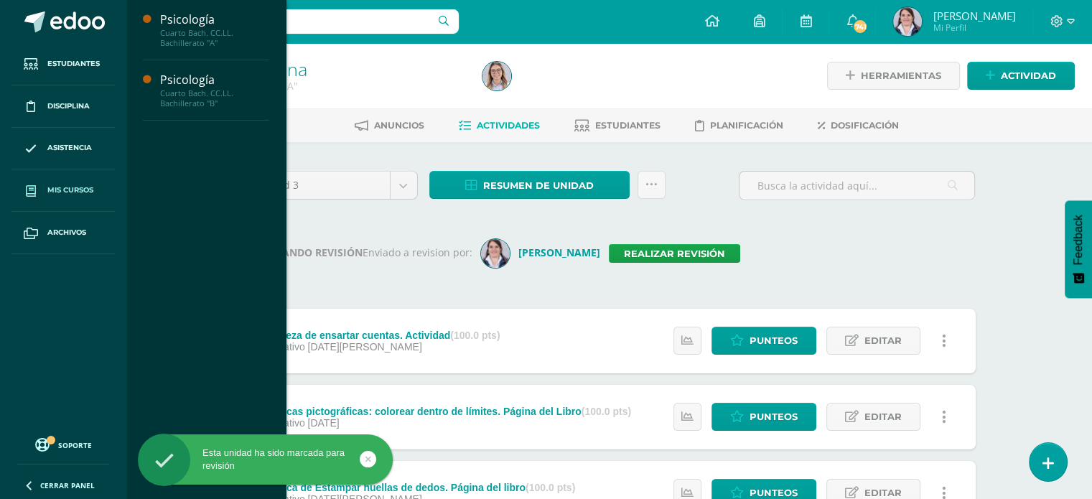
click at [67, 187] on span "Mis cursos" at bounding box center [70, 190] width 46 height 11
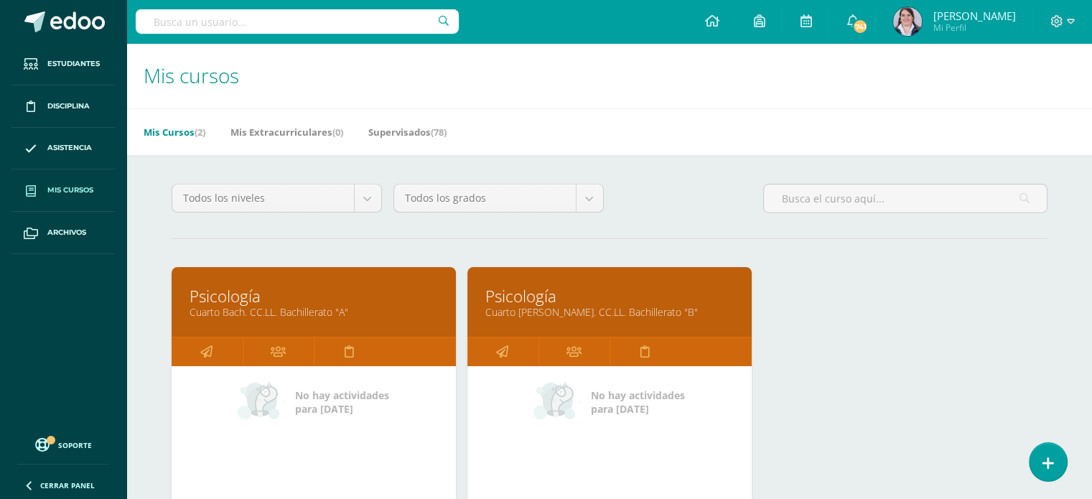
click at [72, 188] on span "Mis cursos" at bounding box center [70, 190] width 46 height 11
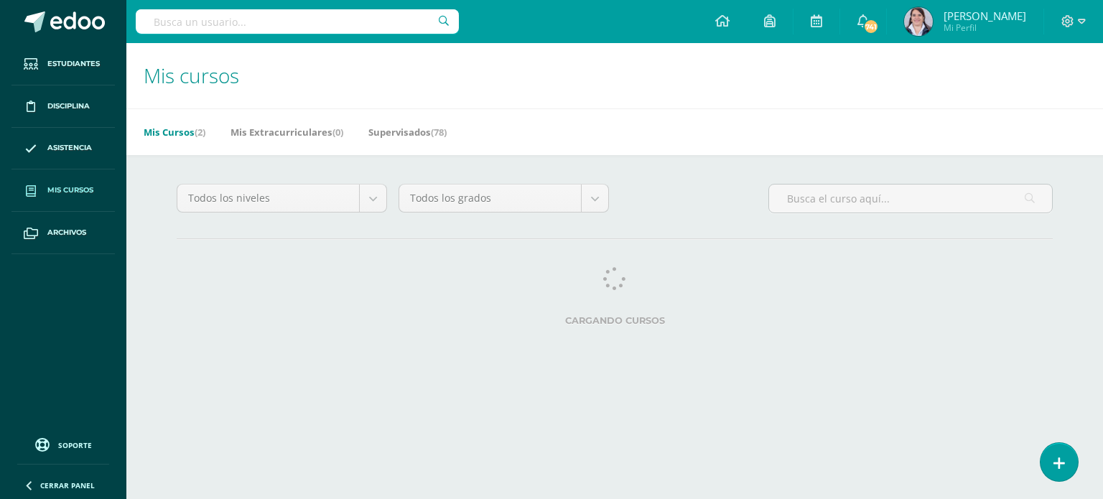
click at [396, 131] on link "Supervisados (78)" at bounding box center [407, 132] width 78 height 23
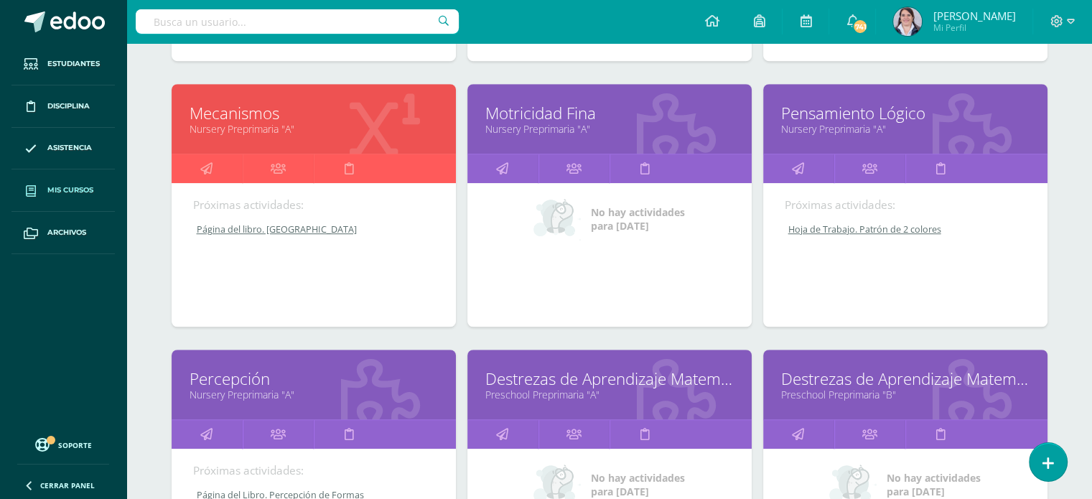
scroll to position [1023, 0]
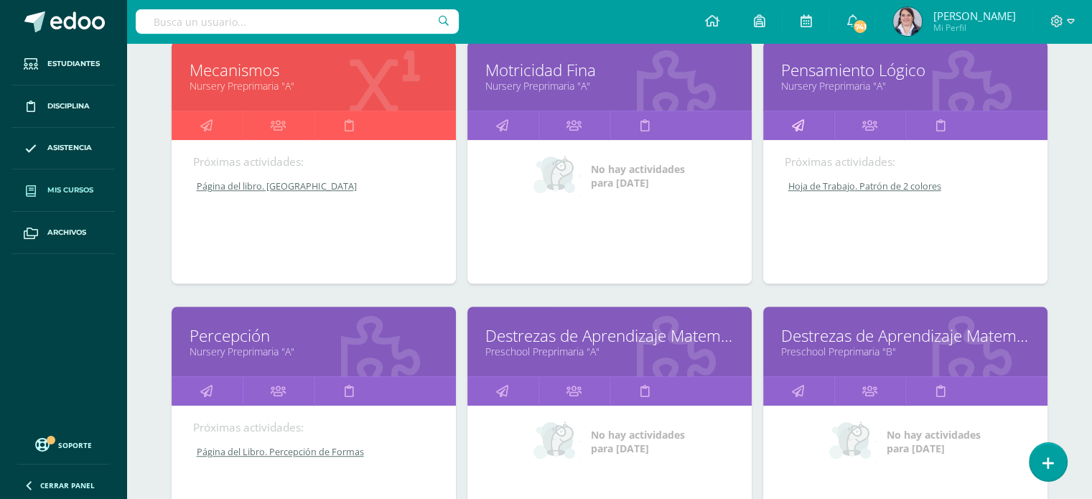
click at [797, 123] on icon at bounding box center [798, 125] width 12 height 28
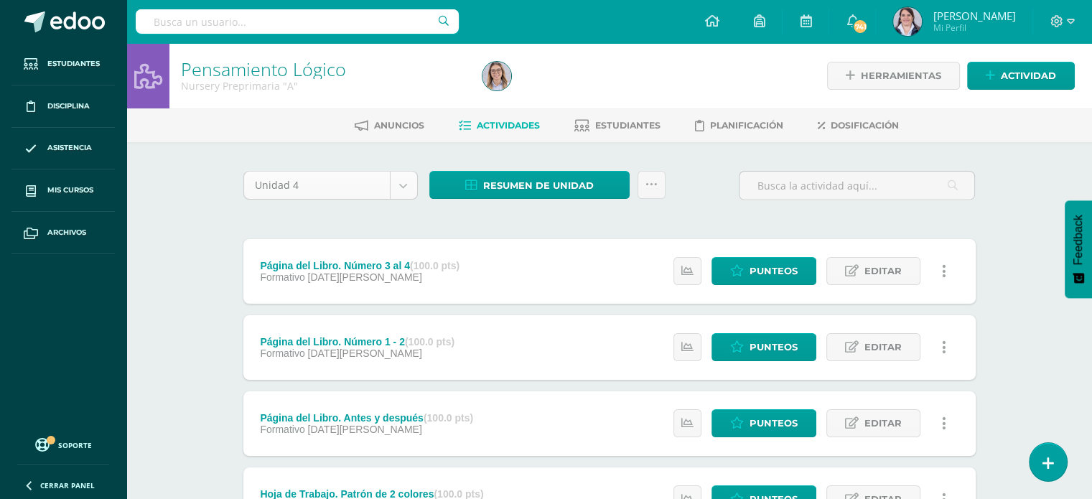
click at [403, 183] on body "Estudiantes Disciplina Asistencia Mis cursos Archivos Soporte Ayuda Reportar un…" at bounding box center [546, 352] width 1092 height 704
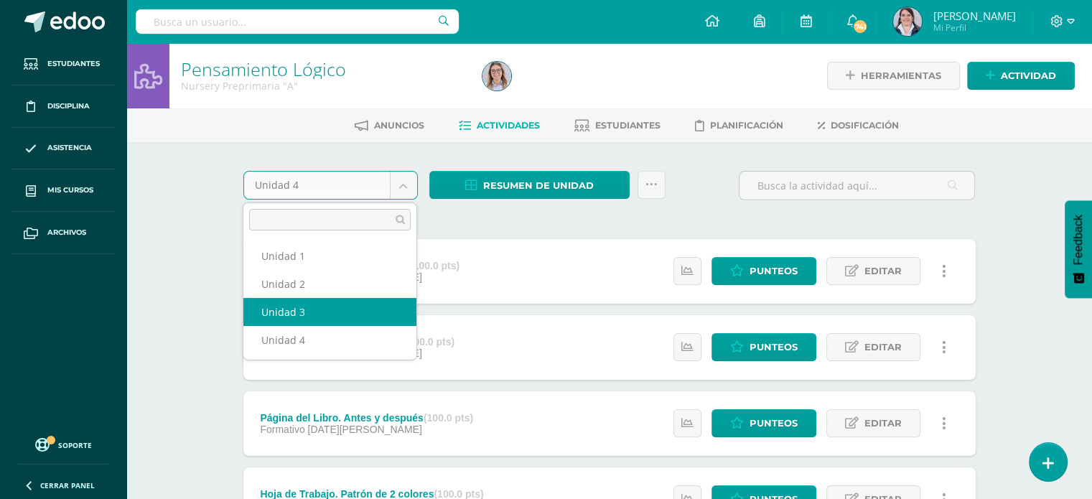
select select "Unidad 3"
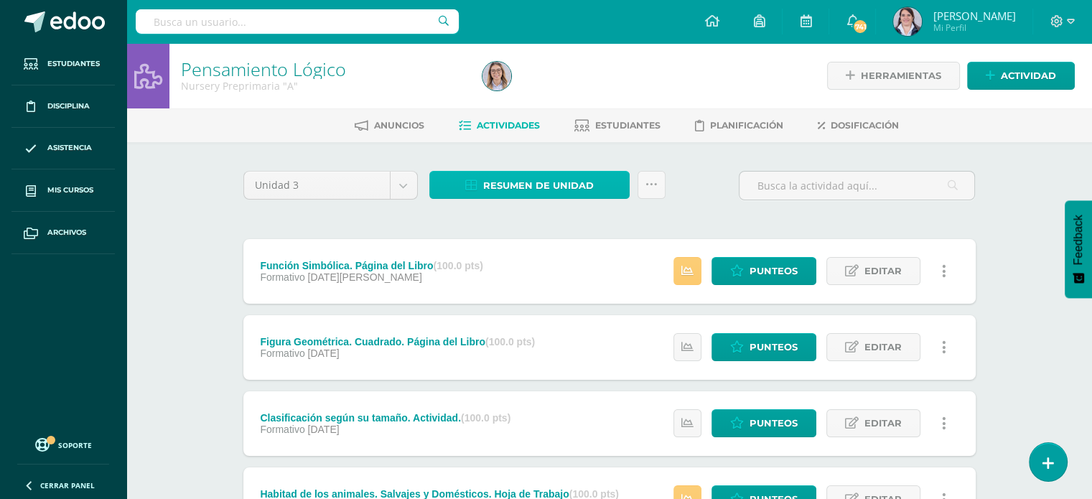
click at [545, 183] on span "Resumen de unidad" at bounding box center [538, 185] width 111 height 27
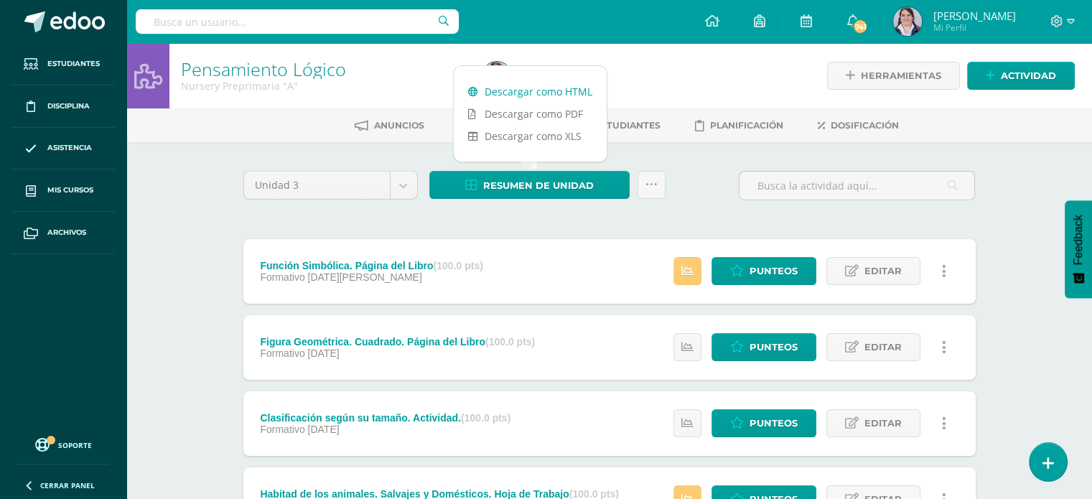
click at [540, 91] on link "Descargar como HTML" at bounding box center [530, 91] width 153 height 22
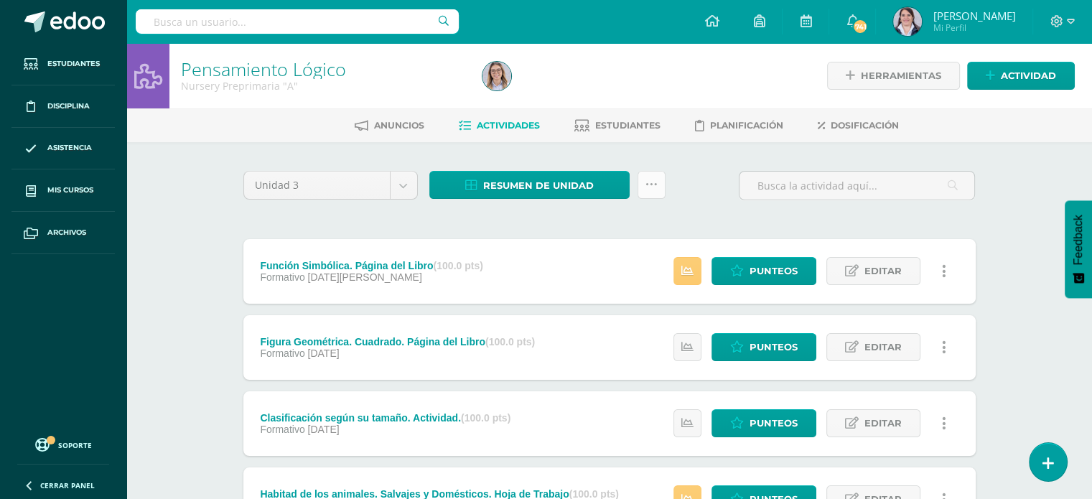
click at [649, 184] on icon at bounding box center [652, 185] width 12 height 12
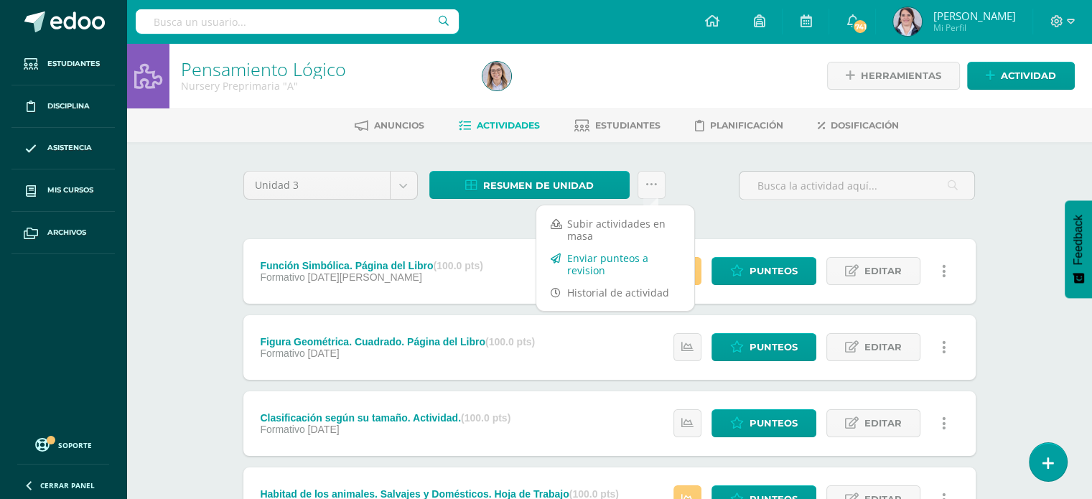
click at [578, 264] on link "Enviar punteos a revision" at bounding box center [615, 264] width 158 height 34
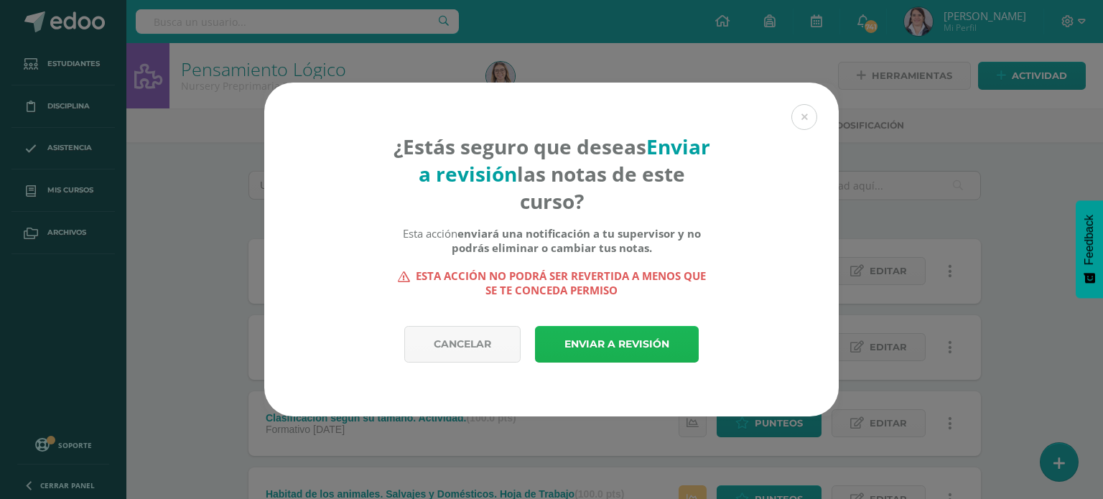
click at [625, 345] on link "Enviar a revisión" at bounding box center [617, 344] width 164 height 37
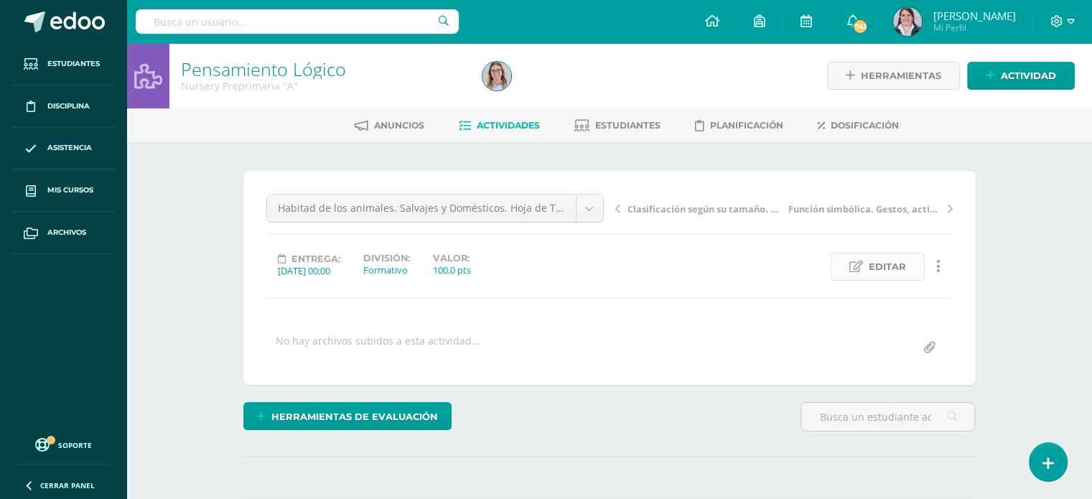
click at [872, 265] on span "Editar" at bounding box center [887, 266] width 37 height 27
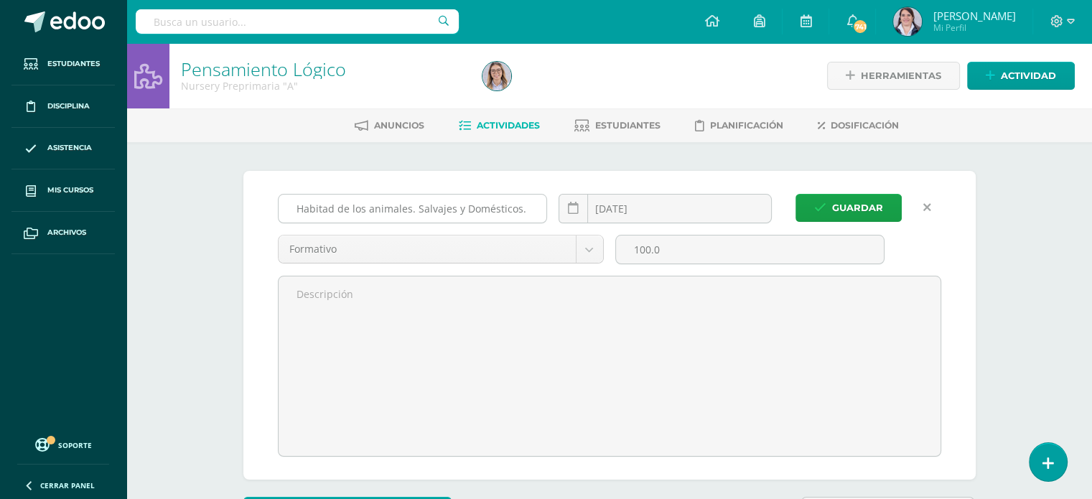
click at [333, 209] on input "Habitad de los animales. Salvajes y Domésticos. Hoja de Trabajo" at bounding box center [413, 209] width 269 height 28
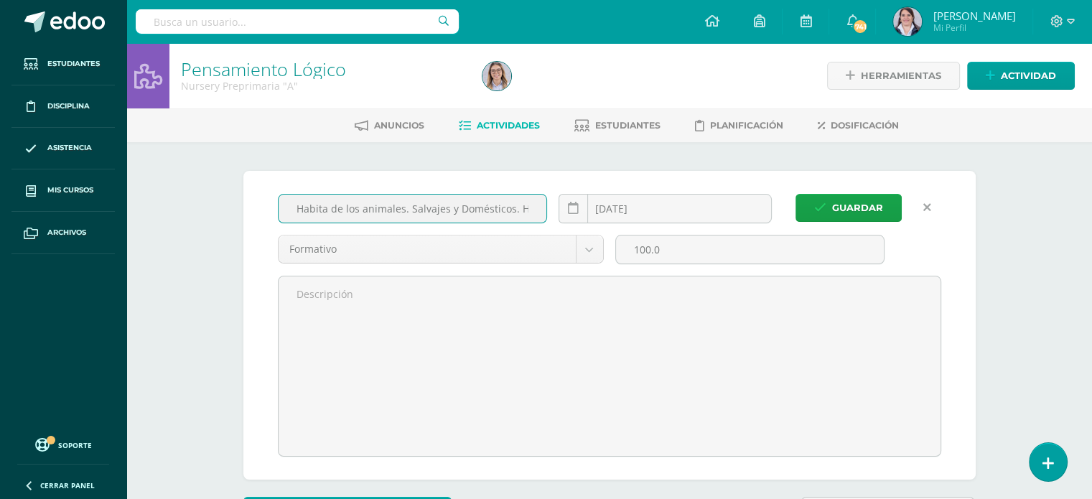
scroll to position [1, 0]
click at [309, 205] on input "Habitat de los animales. Salvajes y Domésticos. Hoja de Trabajo" at bounding box center [413, 208] width 269 height 28
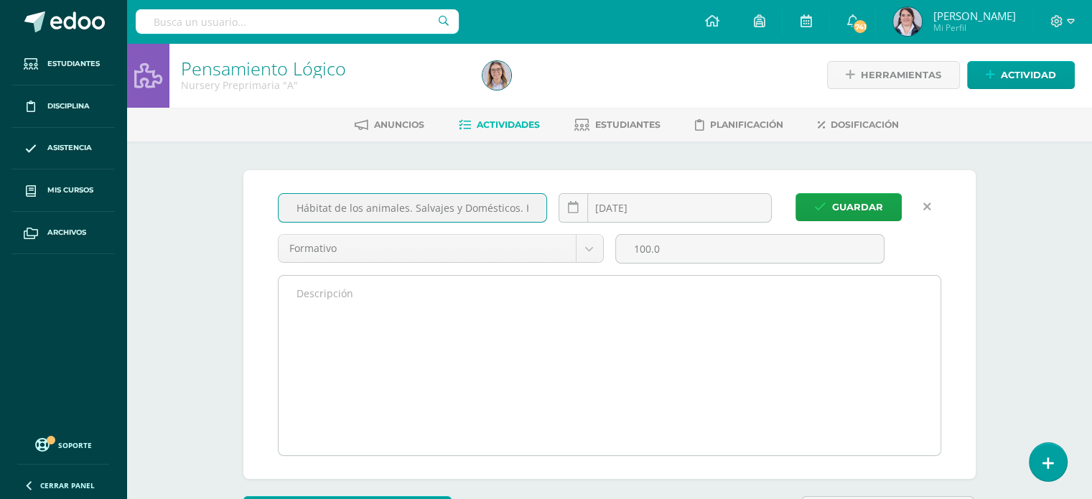
type input "Hábitat de los animales. Salvajes y Domésticos. Hoja de Trabajo"
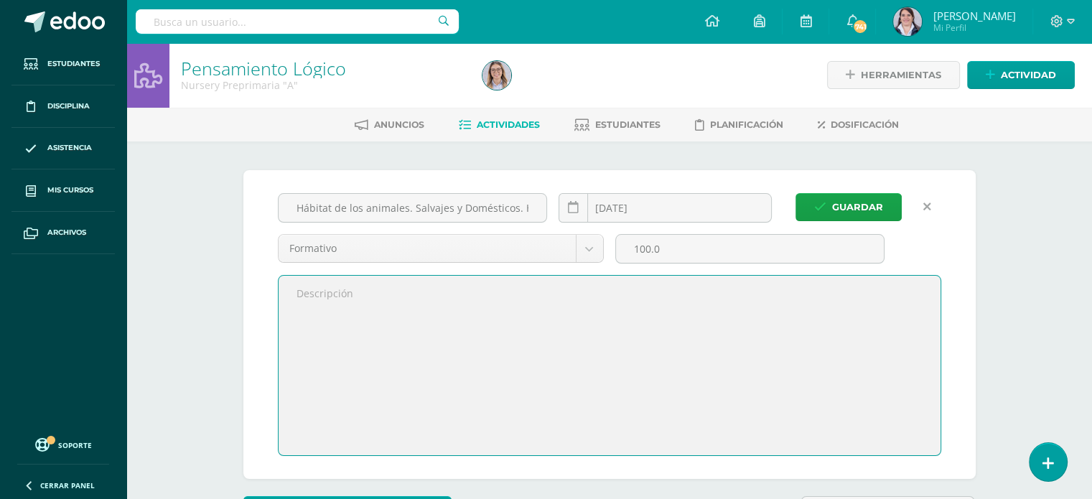
click at [506, 341] on textarea at bounding box center [610, 366] width 662 height 180
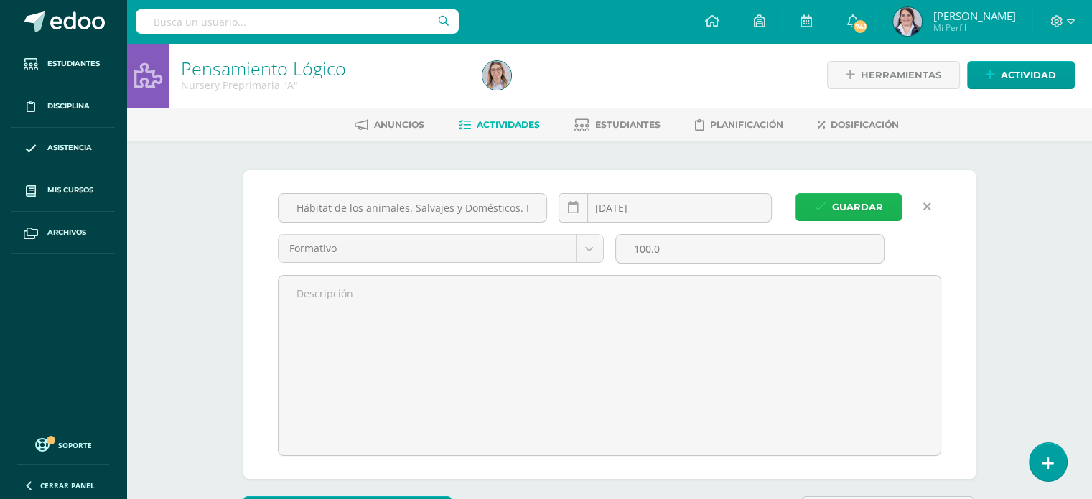
click at [844, 206] on span "Guardar" at bounding box center [857, 207] width 51 height 27
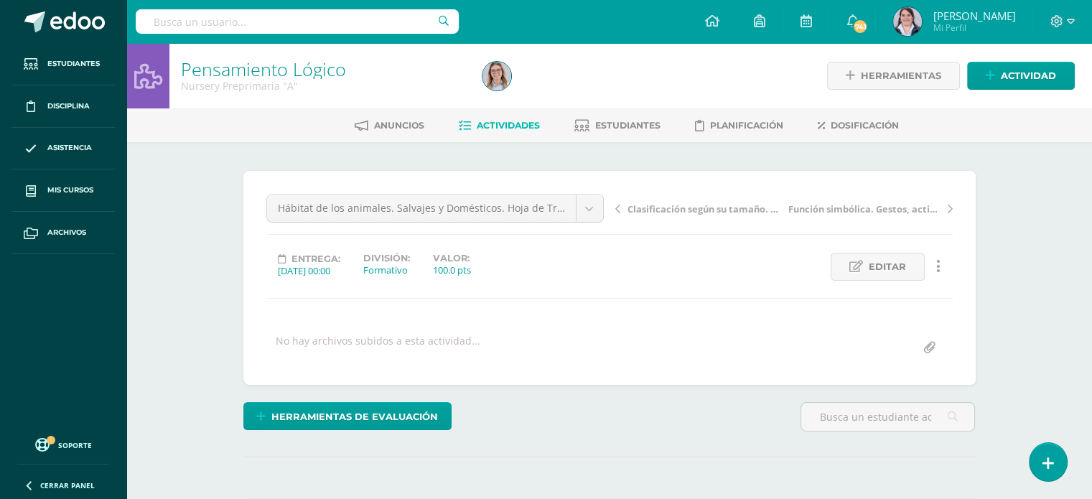
scroll to position [1, 0]
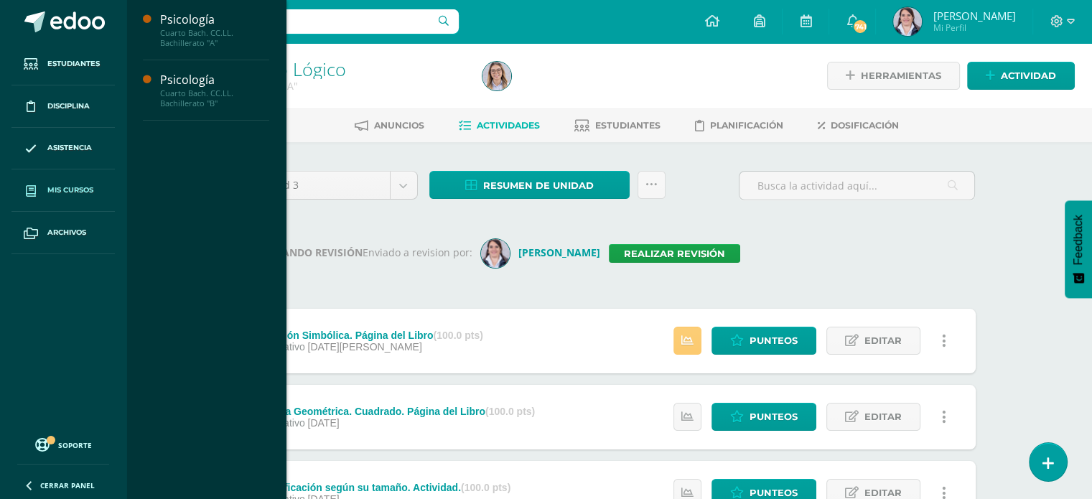
click at [65, 191] on span "Mis cursos" at bounding box center [70, 190] width 46 height 11
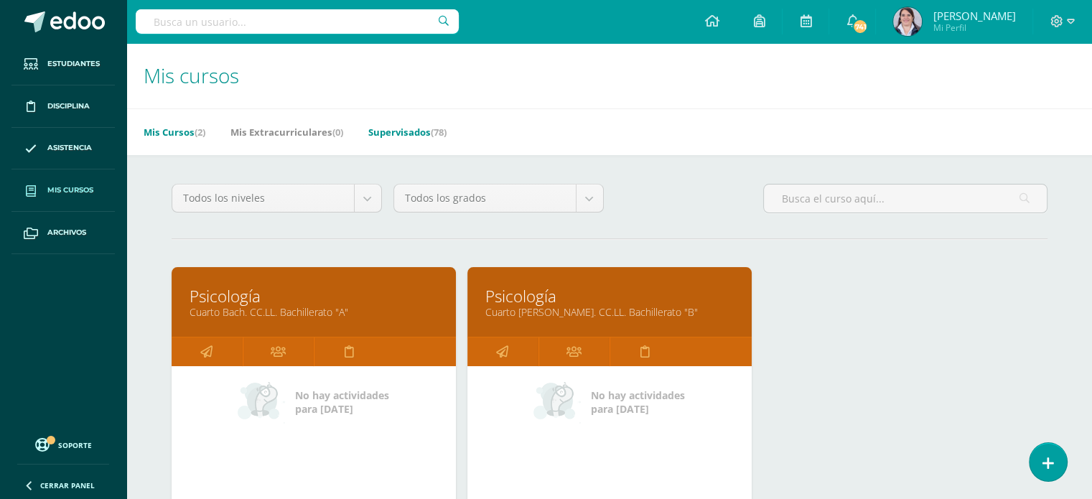
click at [408, 130] on link "Supervisados (78)" at bounding box center [407, 132] width 78 height 23
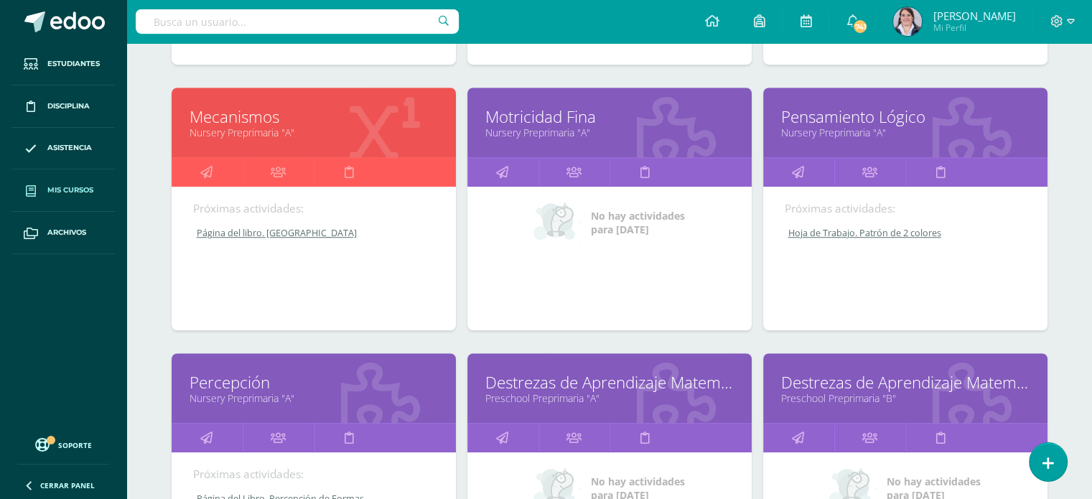
scroll to position [1028, 0]
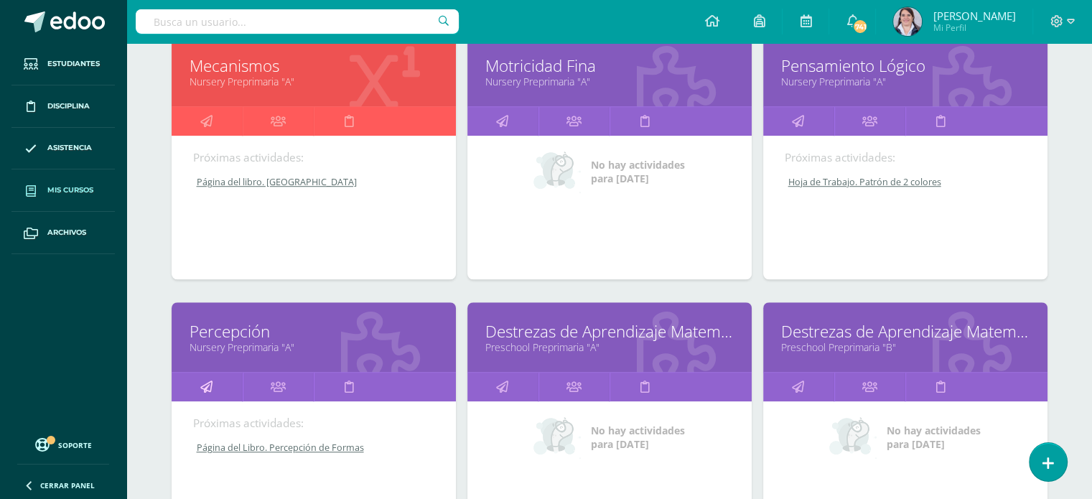
click at [207, 379] on icon at bounding box center [206, 387] width 12 height 28
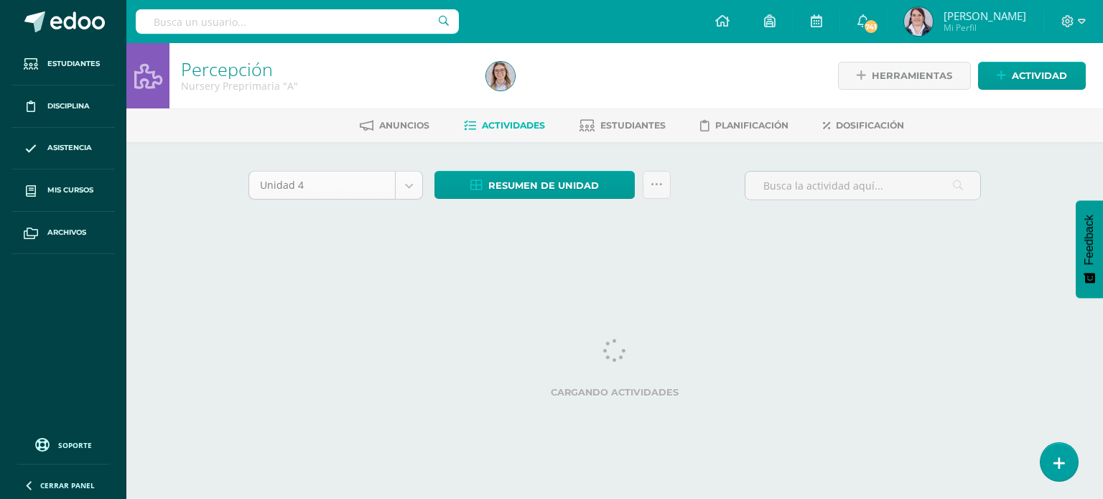
click at [406, 182] on body "Estudiantes Disciplina Asistencia Mis cursos Archivos Soporte Ayuda Reportar un…" at bounding box center [551, 134] width 1103 height 268
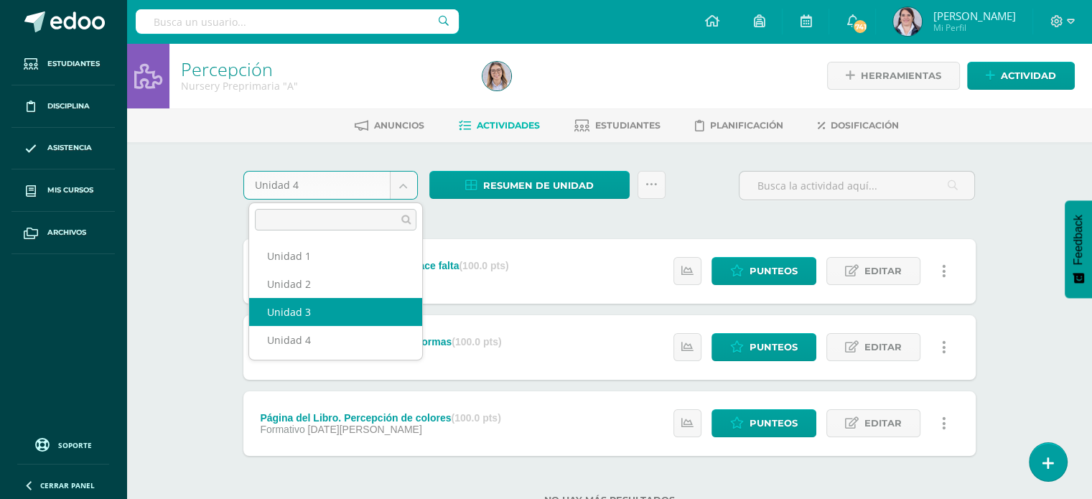
select select "Unidad 3"
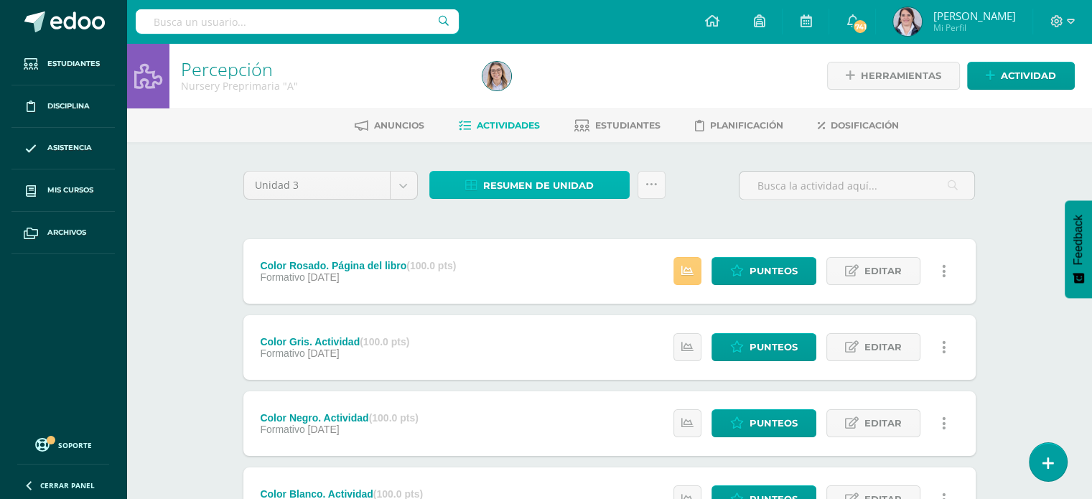
click at [542, 187] on span "Resumen de unidad" at bounding box center [538, 185] width 111 height 27
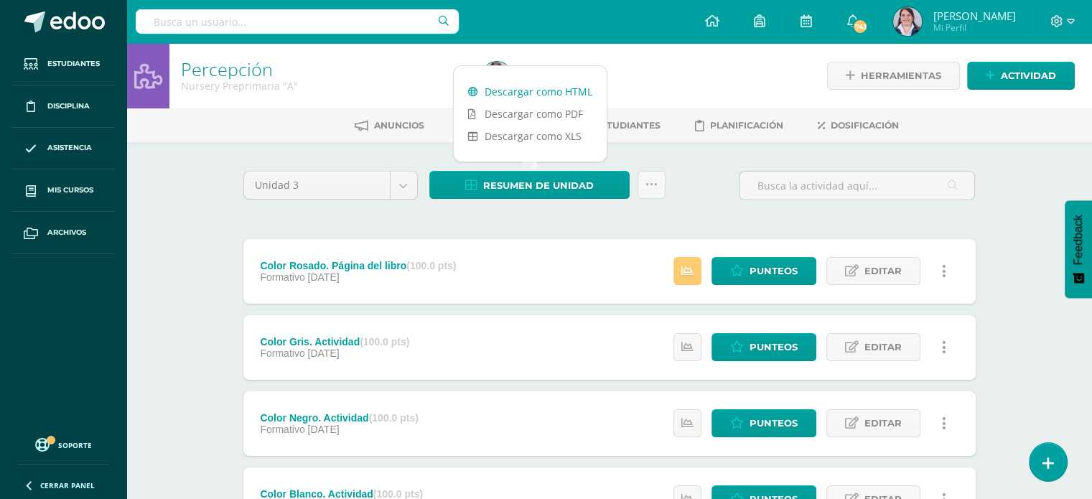
click at [520, 91] on link "Descargar como HTML" at bounding box center [530, 91] width 153 height 22
click at [655, 186] on icon at bounding box center [652, 185] width 12 height 12
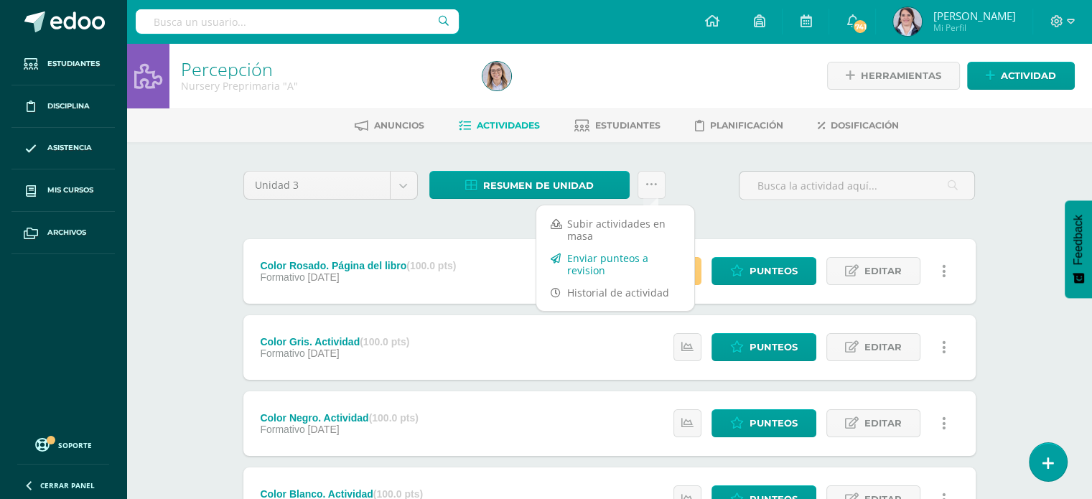
click at [592, 266] on link "Enviar punteos a revision" at bounding box center [615, 264] width 158 height 34
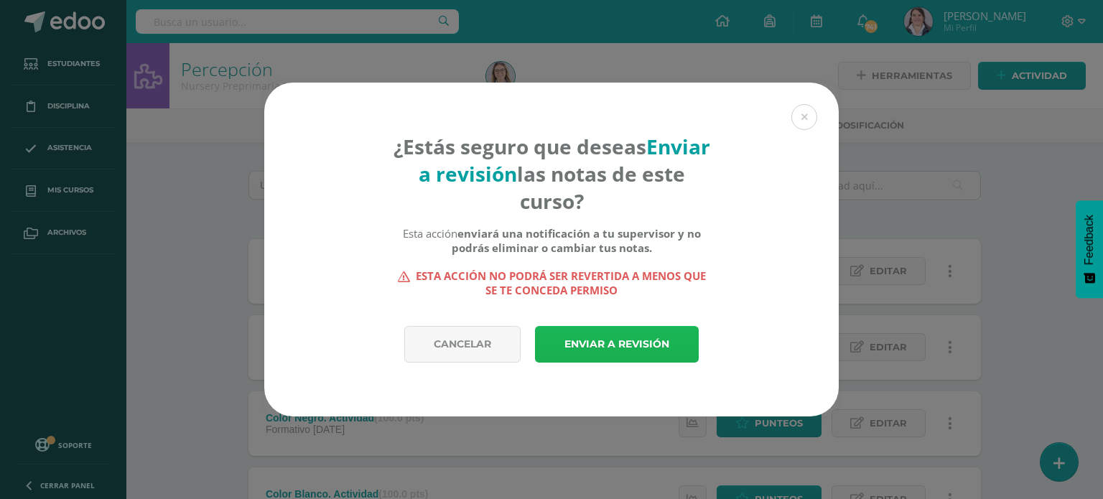
click at [597, 339] on link "Enviar a revisión" at bounding box center [617, 344] width 164 height 37
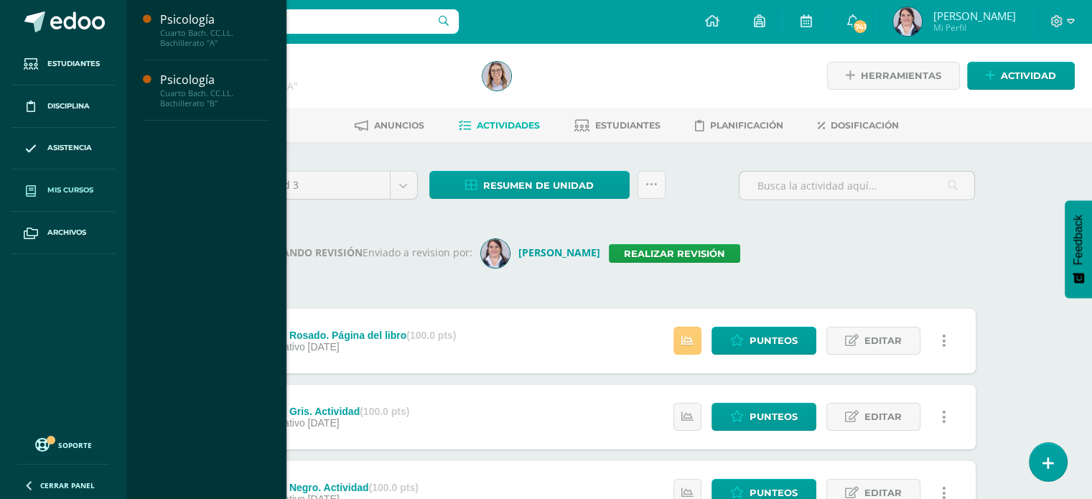
click at [64, 185] on span "Mis cursos" at bounding box center [70, 190] width 46 height 11
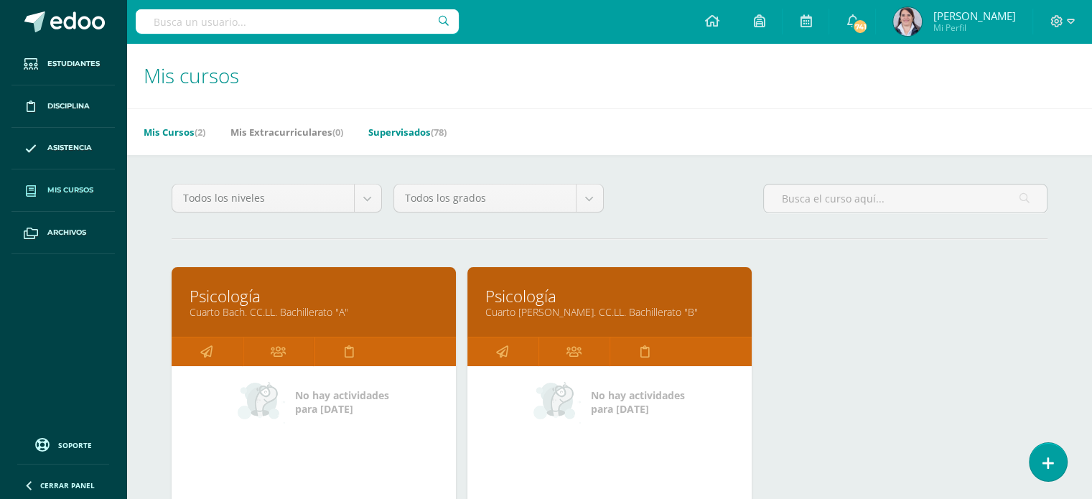
click at [401, 132] on link "Supervisados (78)" at bounding box center [407, 132] width 78 height 23
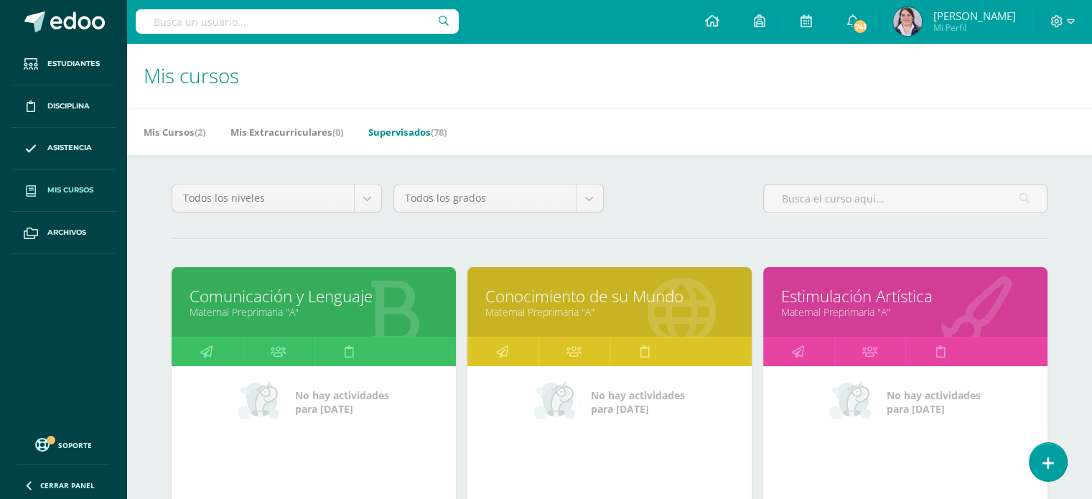
click at [907, 123] on div "Mis Cursos (2) Mis Extracurriculares (0) Supervisados (78)" at bounding box center [626, 131] width 1000 height 47
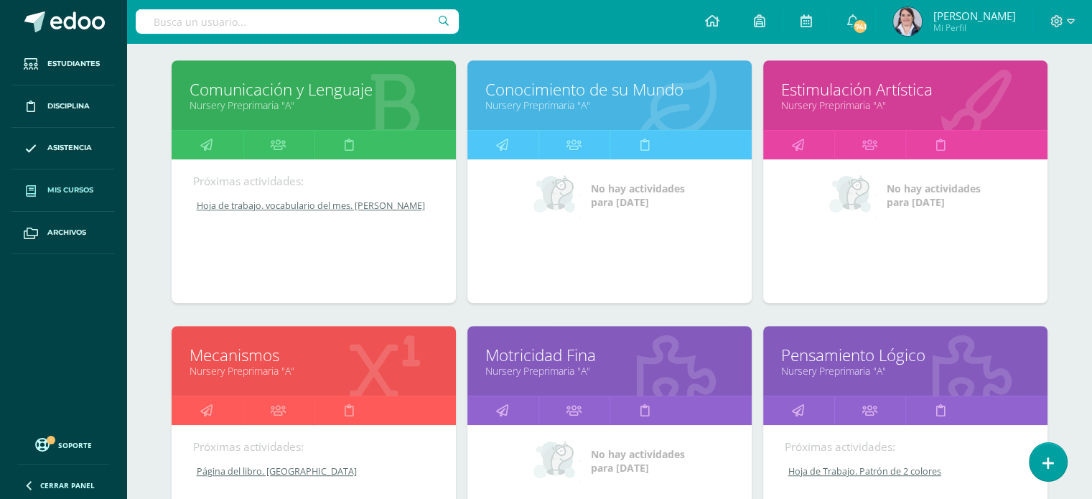
scroll to position [755, 0]
